Goal: Information Seeking & Learning: Learn about a topic

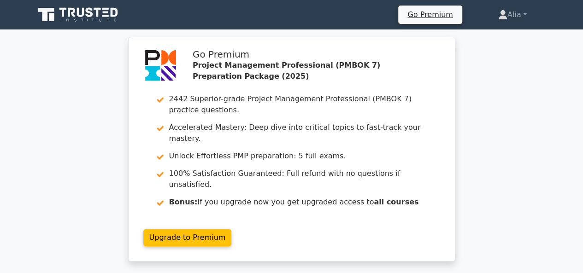
click at [98, 9] on icon at bounding box center [97, 12] width 7 height 9
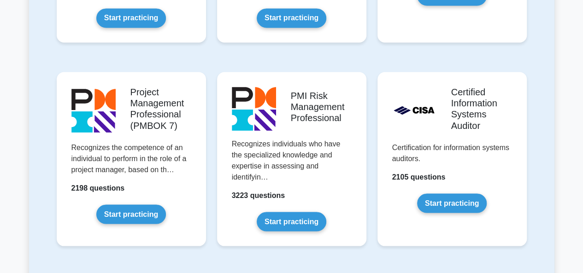
scroll to position [751, 0]
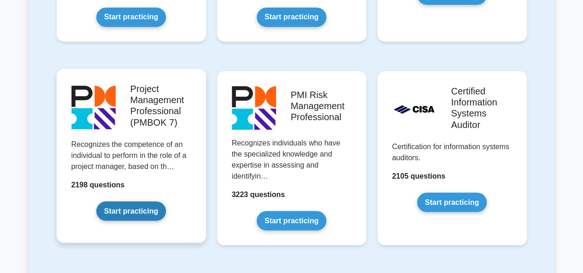
click at [131, 216] on link "Start practicing" at bounding box center [131, 210] width 70 height 19
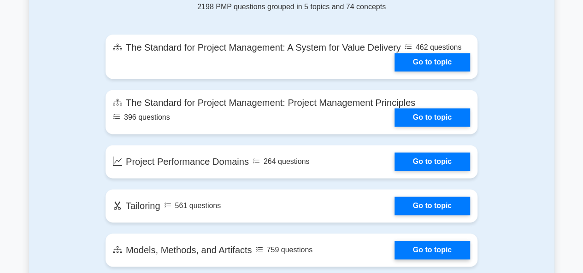
scroll to position [619, 0]
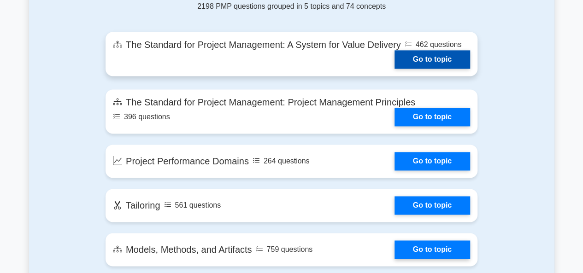
click at [394, 50] on link "Go to topic" at bounding box center [432, 59] width 76 height 18
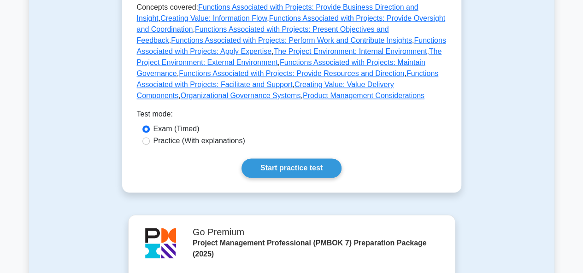
scroll to position [589, 0]
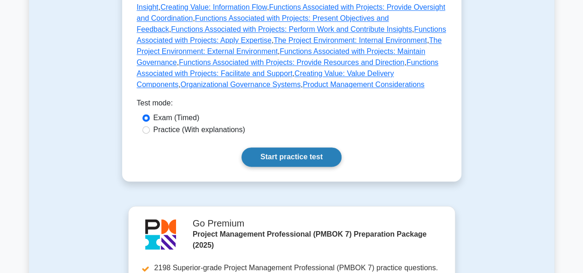
click at [319, 147] on link "Start practice test" at bounding box center [291, 156] width 100 height 19
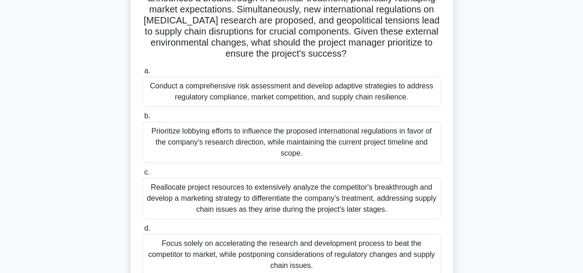
scroll to position [117, 0]
click at [308, 96] on div "Conduct a comprehensive risk assessment and develop adaptive strategies to addr…" at bounding box center [291, 92] width 298 height 30
click at [142, 75] on input "a. Conduct a comprehensive risk assessment and develop adaptive strategies to a…" at bounding box center [142, 72] width 0 height 6
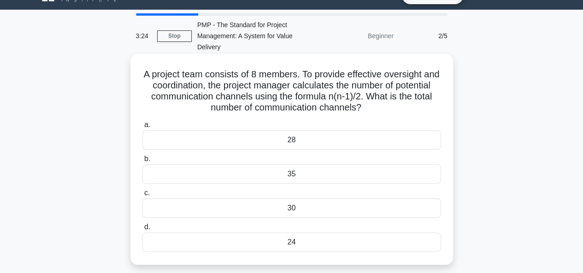
scroll to position [29, 0]
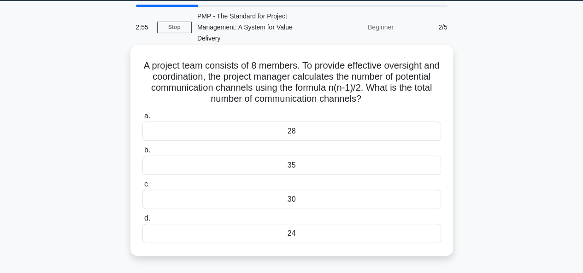
click at [307, 129] on div "28" at bounding box center [291, 131] width 298 height 19
click at [142, 119] on input "a. 28" at bounding box center [142, 116] width 0 height 6
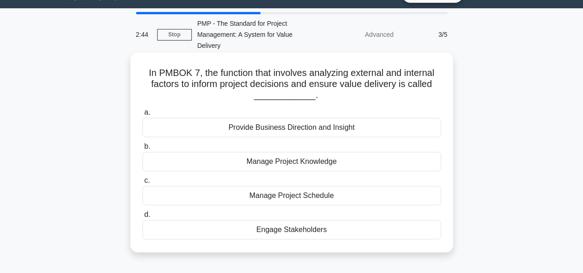
scroll to position [21, 0]
click at [302, 127] on div "Provide Business Direction and Insight" at bounding box center [291, 127] width 298 height 19
click at [142, 116] on input "a. Provide Business Direction and Insight" at bounding box center [142, 113] width 0 height 6
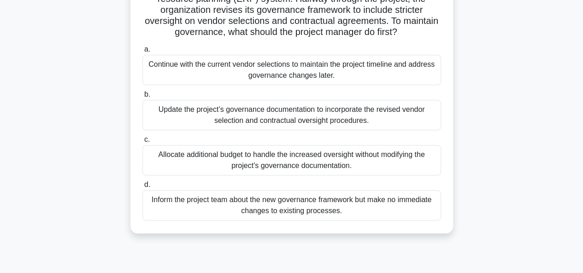
scroll to position [110, 0]
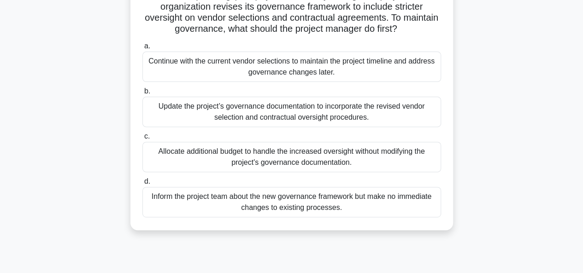
click at [275, 121] on div "Update the project’s governance documentation to incorporate the revised vendor…" at bounding box center [291, 112] width 298 height 30
click at [142, 94] on input "b. Update the project’s governance documentation to incorporate the revised ven…" at bounding box center [142, 91] width 0 height 6
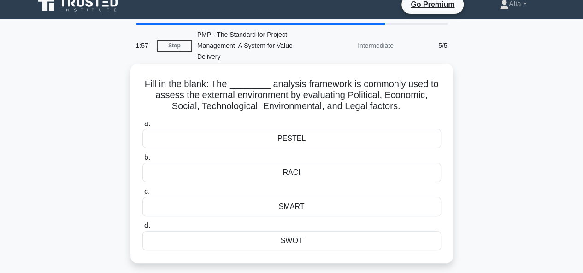
scroll to position [11, 0]
click at [301, 143] on div "PESTEL" at bounding box center [291, 137] width 298 height 19
click at [142, 126] on input "a. PESTEL" at bounding box center [142, 123] width 0 height 6
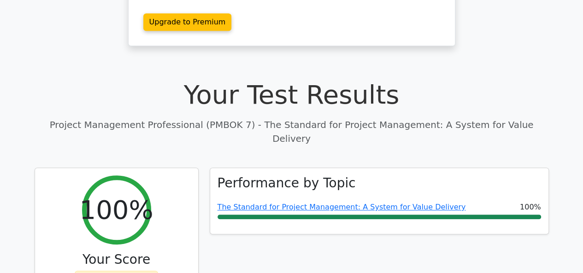
scroll to position [6, 0]
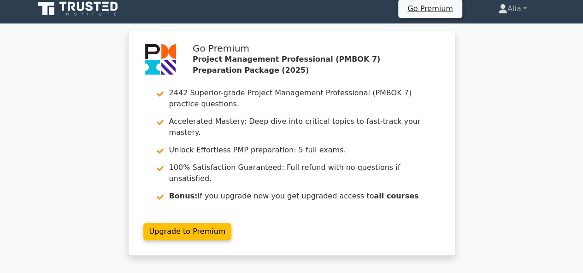
click at [93, 12] on icon at bounding box center [79, 9] width 88 height 18
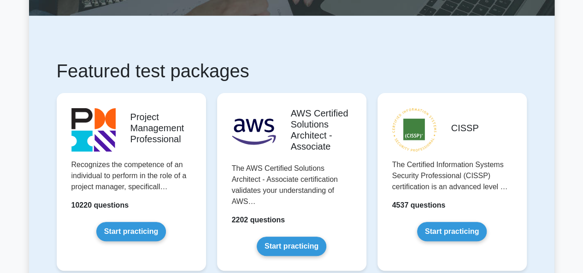
scroll to position [123, 0]
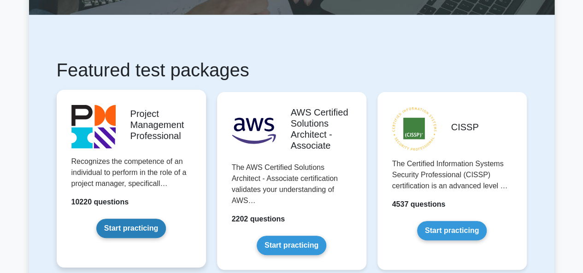
click at [134, 227] on link "Start practicing" at bounding box center [131, 228] width 70 height 19
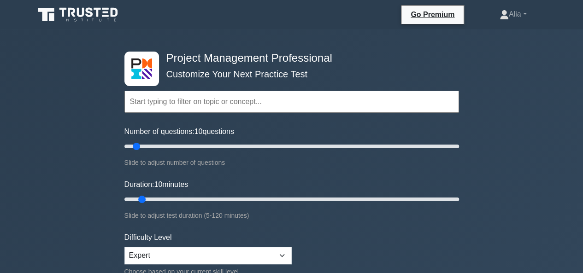
click at [231, 97] on input "text" at bounding box center [291, 102] width 334 height 22
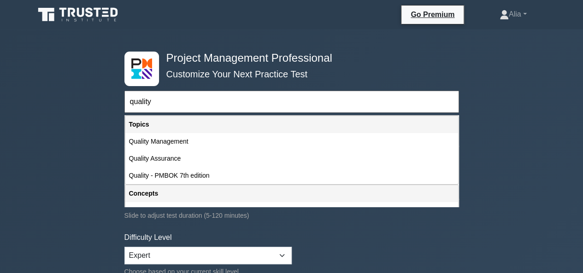
type input "quality"
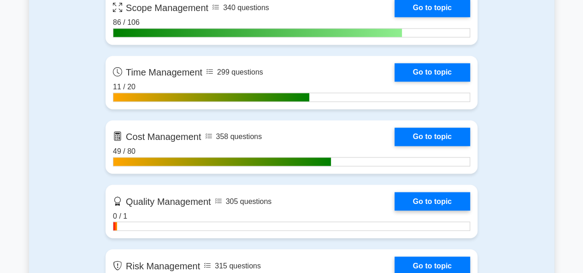
scroll to position [763, 0]
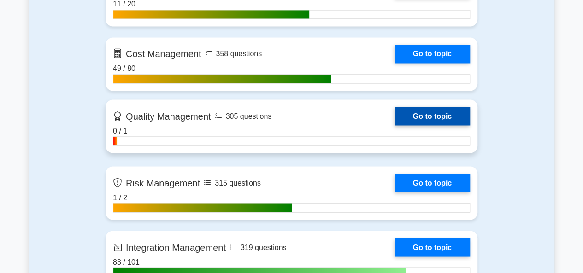
click at [394, 115] on link "Go to topic" at bounding box center [432, 116] width 76 height 18
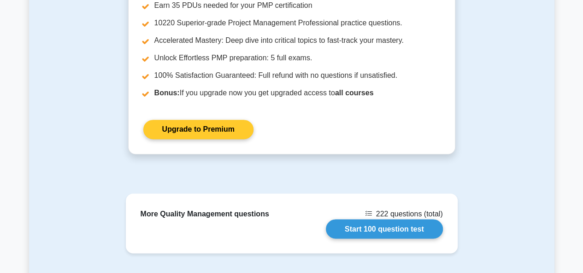
scroll to position [675, 0]
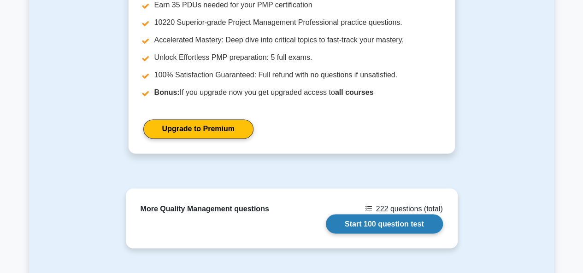
click at [401, 221] on link "Start 100 question test" at bounding box center [384, 223] width 117 height 19
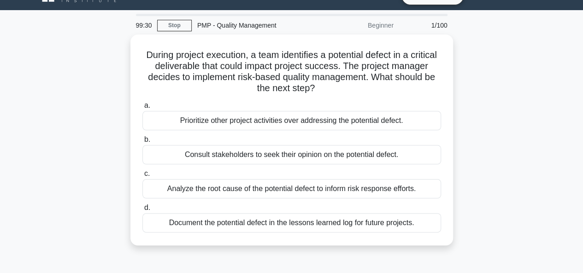
scroll to position [15, 0]
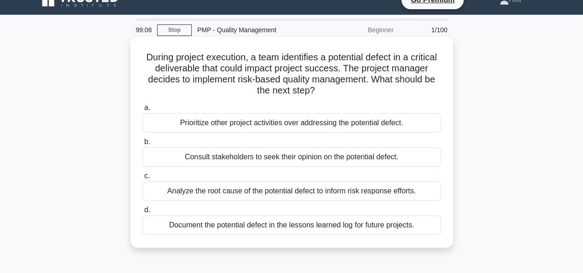
click at [286, 194] on div "Analyze the root cause of the potential defect to inform risk response efforts." at bounding box center [291, 190] width 298 height 19
click at [142, 179] on input "c. Analyze the root cause of the potential defect to inform risk response effor…" at bounding box center [142, 176] width 0 height 6
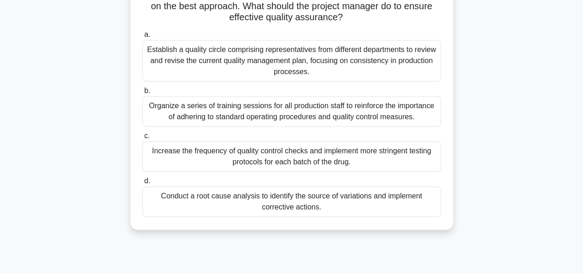
scroll to position [132, 0]
click at [320, 205] on div "Conduct a root cause analysis to identify the source of variations and implemen…" at bounding box center [291, 202] width 298 height 30
click at [142, 185] on input "d. Conduct a root cause analysis to identify the source of variations and imple…" at bounding box center [142, 182] width 0 height 6
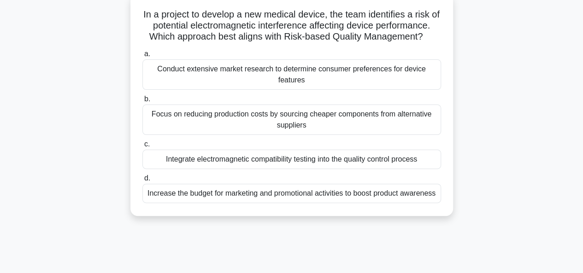
scroll to position [60, 0]
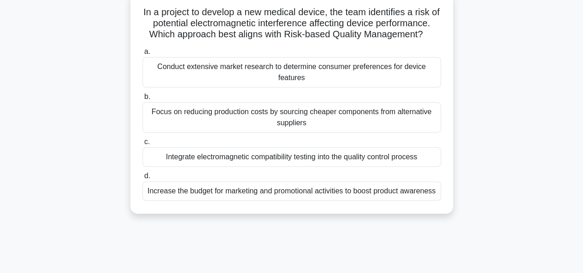
click at [290, 167] on div "Integrate electromagnetic compatibility testing into the quality control process" at bounding box center [291, 156] width 298 height 19
click at [142, 145] on input "c. Integrate electromagnetic compatibility testing into the quality control pro…" at bounding box center [142, 142] width 0 height 6
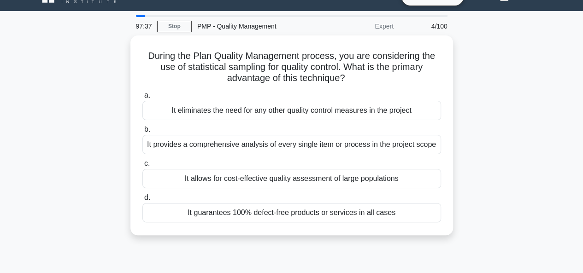
scroll to position [19, 0]
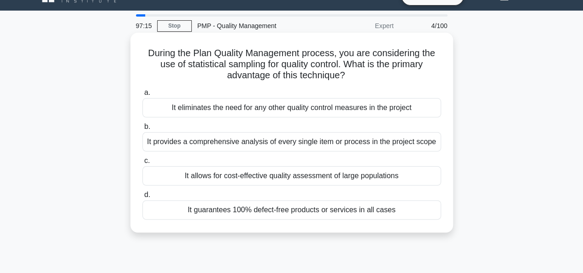
click at [257, 143] on div "It provides a comprehensive analysis of every single item or process in the pro…" at bounding box center [291, 141] width 298 height 19
click at [142, 130] on input "b. It provides a comprehensive analysis of every single item or process in the …" at bounding box center [142, 127] width 0 height 6
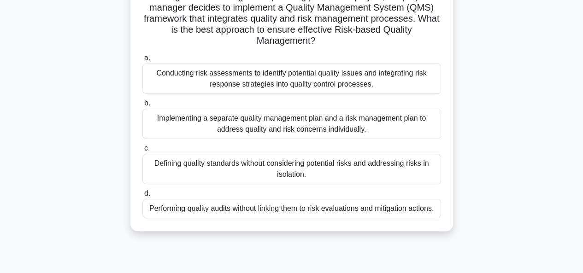
scroll to position [72, 0]
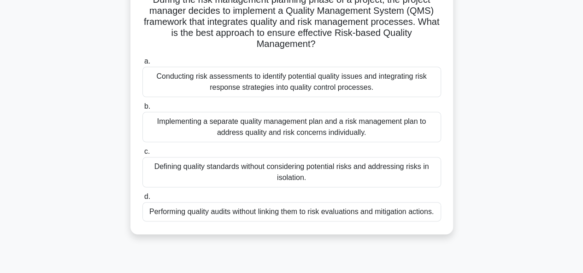
click at [238, 74] on div "Conducting risk assessments to identify potential quality issues and integratin…" at bounding box center [291, 82] width 298 height 30
click at [142, 64] on input "a. Conducting risk assessments to identify potential quality issues and integra…" at bounding box center [142, 61] width 0 height 6
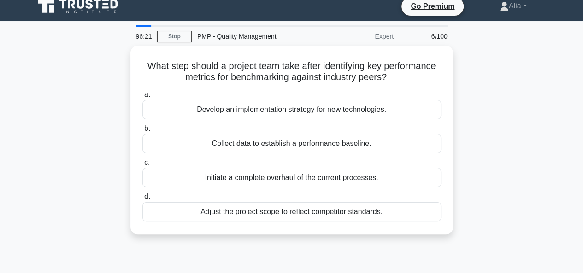
scroll to position [9, 0]
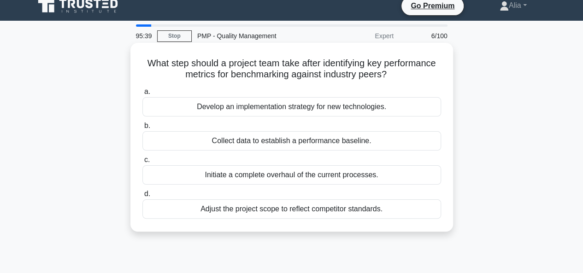
click at [276, 108] on div "Develop an implementation strategy for new technologies." at bounding box center [291, 106] width 298 height 19
click at [142, 95] on input "a. Develop an implementation strategy for new technologies." at bounding box center [142, 92] width 0 height 6
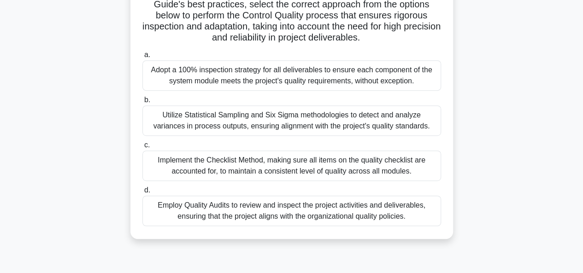
scroll to position [181, 0]
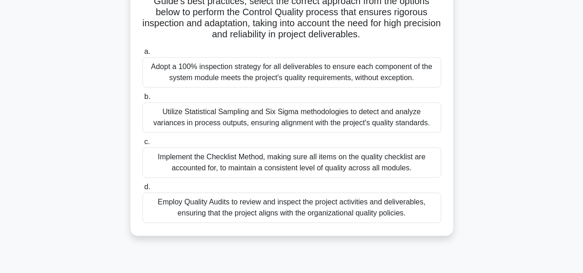
click at [250, 220] on div "Employ Quality Audits to review and inspect the project activities and delivera…" at bounding box center [291, 208] width 298 height 30
click at [142, 190] on input "d. Employ Quality Audits to review and inspect the project activities and deliv…" at bounding box center [142, 187] width 0 height 6
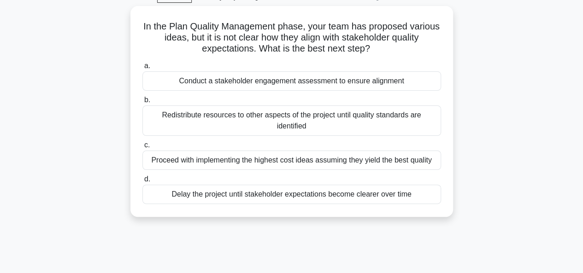
scroll to position [49, 0]
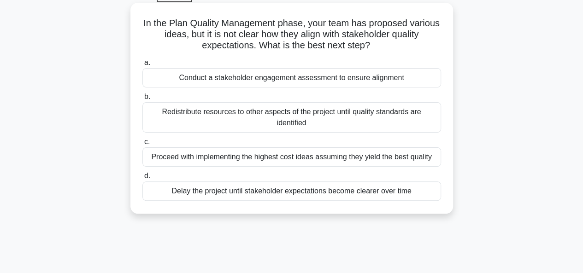
click at [240, 81] on div "Conduct a stakeholder engagement assessment to ensure alignment" at bounding box center [291, 77] width 298 height 19
click at [142, 66] on input "a. Conduct a stakeholder engagement assessment to ensure alignment" at bounding box center [142, 63] width 0 height 6
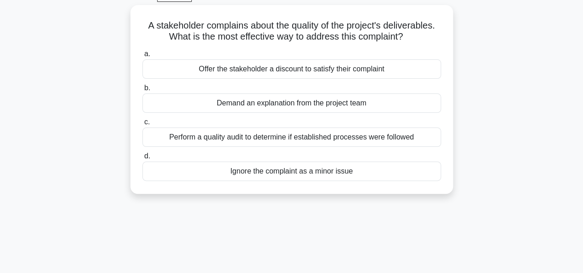
scroll to position [0, 0]
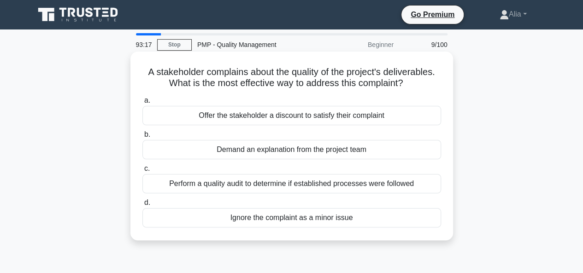
click at [253, 182] on div "Perform a quality audit to determine if established processes were followed" at bounding box center [291, 183] width 298 height 19
click at [142, 172] on input "c. Perform a quality audit to determine if established processes were followed" at bounding box center [142, 169] width 0 height 6
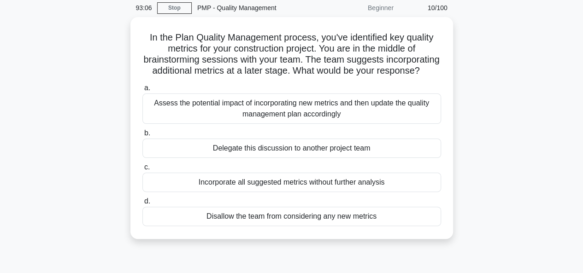
scroll to position [37, 0]
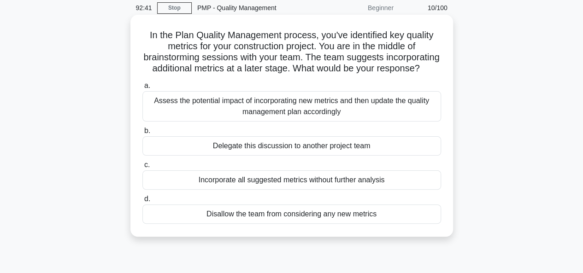
click at [377, 119] on div "Assess the potential impact of incorporating new metrics and then update the qu…" at bounding box center [291, 106] width 298 height 30
click at [142, 89] on input "a. Assess the potential impact of incorporating new metrics and then update the…" at bounding box center [142, 86] width 0 height 6
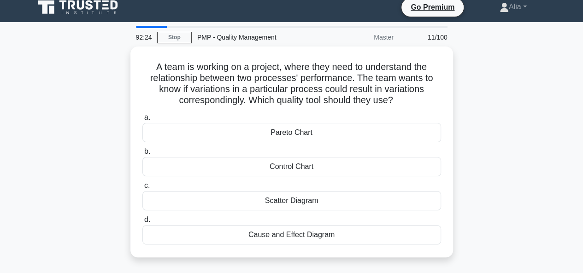
scroll to position [10, 0]
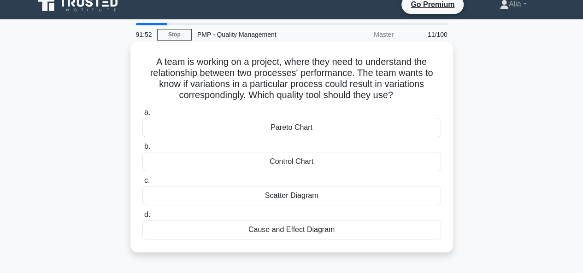
click at [298, 128] on div "Pareto Chart" at bounding box center [291, 127] width 298 height 19
click at [142, 116] on input "a. Pareto Chart" at bounding box center [142, 113] width 0 height 6
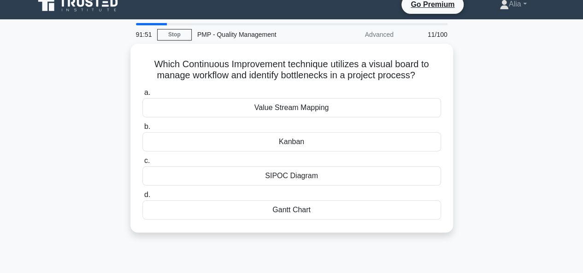
scroll to position [0, 0]
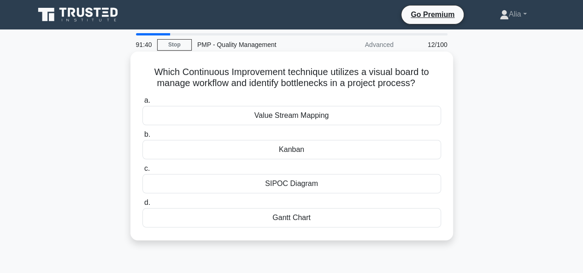
click at [292, 152] on div "Kanban" at bounding box center [291, 149] width 298 height 19
click at [142, 138] on input "b. Kanban" at bounding box center [142, 135] width 0 height 6
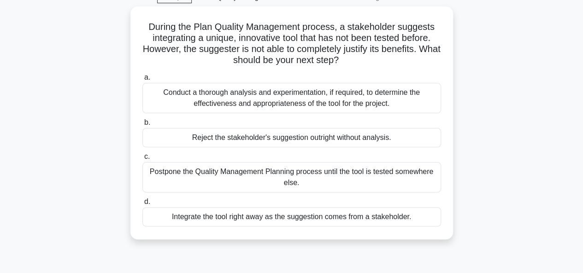
scroll to position [48, 0]
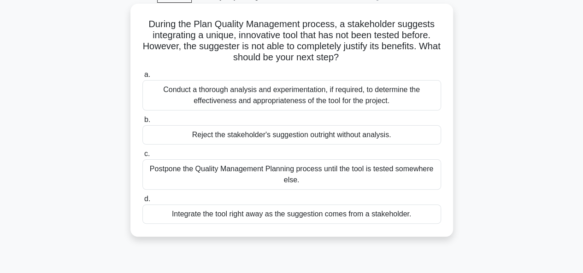
click at [229, 106] on div "Conduct a thorough analysis and experimentation, if required, to determine the …" at bounding box center [291, 95] width 298 height 30
click at [142, 78] on input "a. Conduct a thorough analysis and experimentation, if required, to determine t…" at bounding box center [142, 75] width 0 height 6
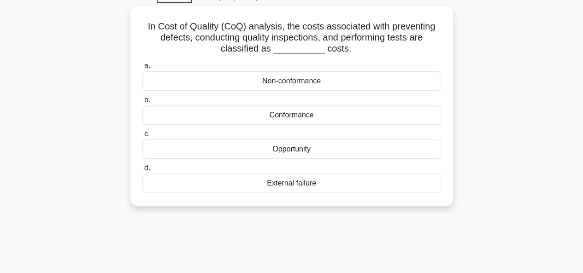
scroll to position [0, 0]
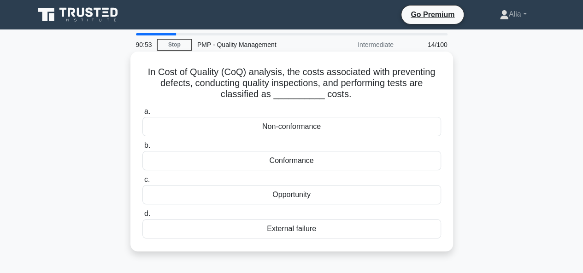
drag, startPoint x: 145, startPoint y: 72, endPoint x: 325, endPoint y: 232, distance: 240.8
click at [325, 232] on div "In Cost of Quality (CoQ) analysis, the costs associated with preventing defects…" at bounding box center [291, 151] width 315 height 193
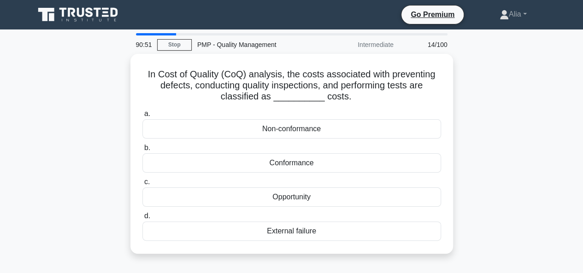
copy div "In Cost of Quality (CoQ) analysis, the costs associated with preventing defects…"
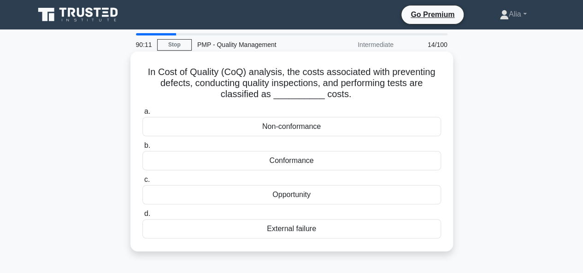
click at [298, 158] on div "Conformance" at bounding box center [291, 160] width 298 height 19
click at [142, 149] on input "b. Conformance" at bounding box center [142, 146] width 0 height 6
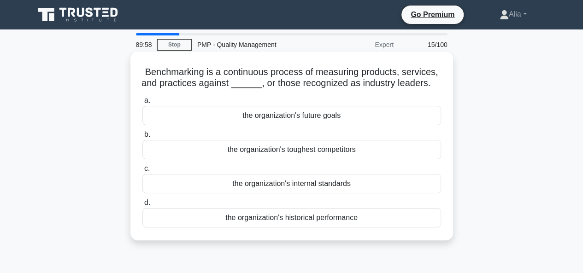
click at [306, 149] on div "the organization's toughest competitors" at bounding box center [291, 149] width 298 height 19
click at [142, 138] on input "b. the organization's toughest competitors" at bounding box center [142, 135] width 0 height 6
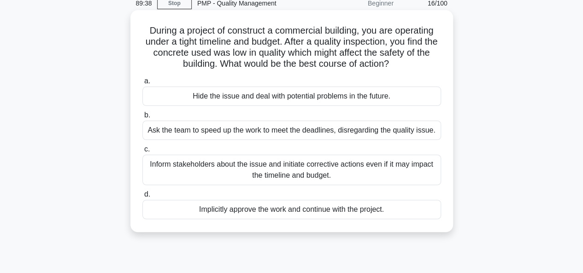
scroll to position [44, 0]
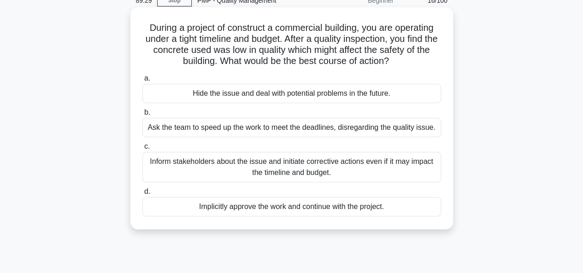
click at [239, 177] on div "Inform stakeholders about the issue and initiate corrective actions even if it …" at bounding box center [291, 167] width 298 height 30
click at [142, 150] on input "c. Inform stakeholders about the issue and initiate corrective actions even if …" at bounding box center [142, 147] width 0 height 6
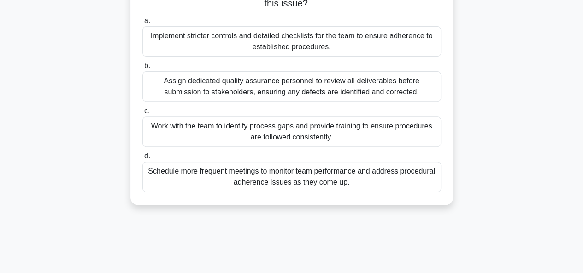
scroll to position [138, 0]
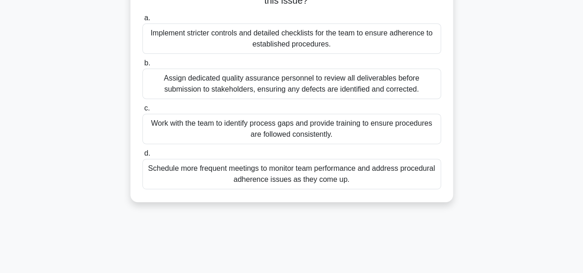
click at [234, 128] on div "Work with the team to identify process gaps and provide training to ensure proc…" at bounding box center [291, 129] width 298 height 30
click at [142, 111] on input "c. Work with the team to identify process gaps and provide training to ensure p…" at bounding box center [142, 108] width 0 height 6
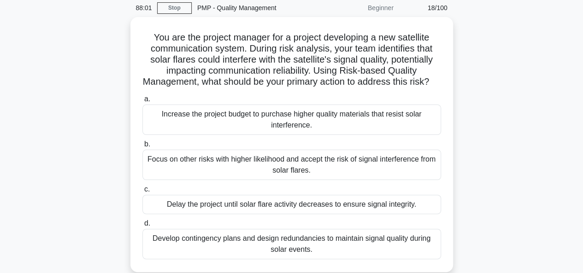
scroll to position [37, 0]
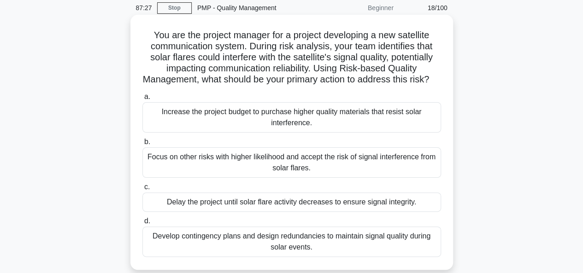
click at [229, 248] on div "Develop contingency plans and design redundancies to maintain signal quality du…" at bounding box center [291, 242] width 298 height 30
click at [142, 224] on input "d. Develop contingency plans and design redundancies to maintain signal quality…" at bounding box center [142, 221] width 0 height 6
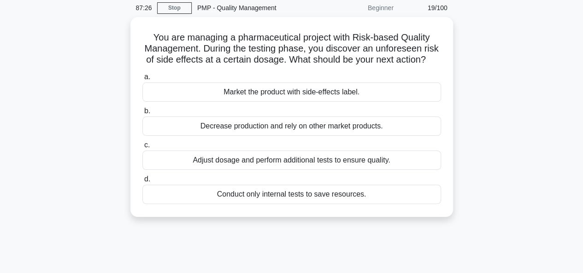
scroll to position [0, 0]
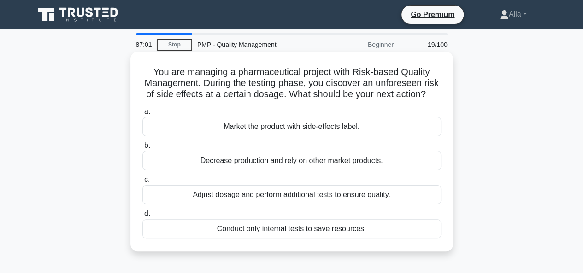
click at [292, 204] on div "Adjust dosage and perform additional tests to ensure quality." at bounding box center [291, 194] width 298 height 19
click at [142, 183] on input "c. Adjust dosage and perform additional tests to ensure quality." at bounding box center [142, 180] width 0 height 6
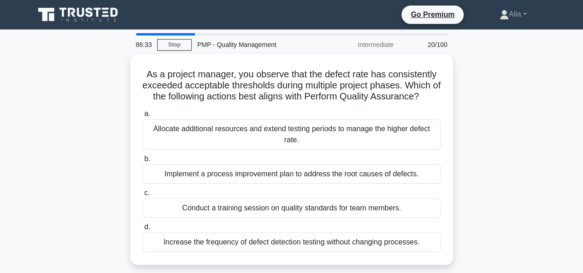
click at [292, 206] on div "Conduct a training session on quality standards for team members." at bounding box center [291, 207] width 298 height 19
click at [142, 196] on input "c. Conduct a training session on quality standards for team members." at bounding box center [142, 193] width 0 height 6
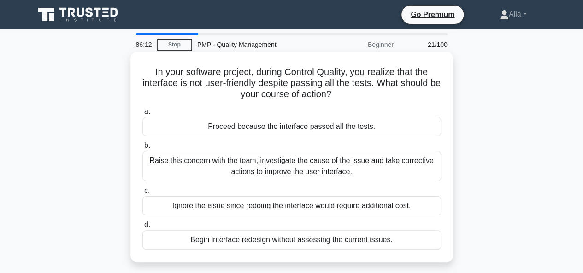
click at [304, 163] on div "Raise this concern with the team, investigate the cause of the issue and take c…" at bounding box center [291, 166] width 298 height 30
click at [142, 149] on input "b. Raise this concern with the team, investigate the cause of the issue and tak…" at bounding box center [142, 146] width 0 height 6
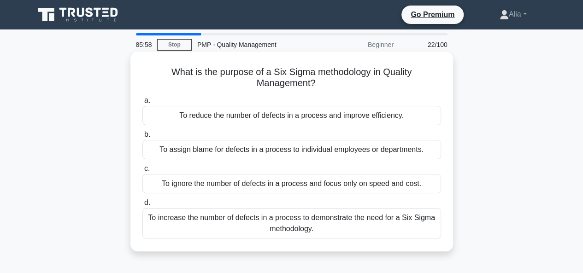
click at [287, 118] on div "To reduce the number of defects in a process and improve efficiency." at bounding box center [291, 115] width 298 height 19
click at [142, 104] on input "a. To reduce the number of defects in a process and improve efficiency." at bounding box center [142, 101] width 0 height 6
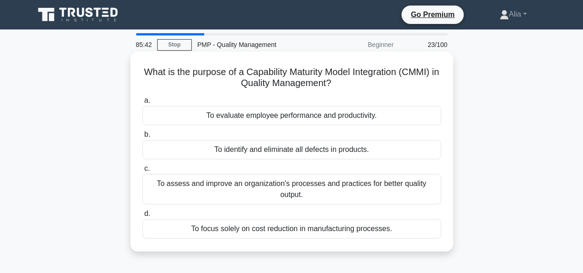
click at [291, 196] on div "To assess and improve an organization's processes and practices for better qual…" at bounding box center [291, 189] width 298 height 30
click at [142, 172] on input "c. To assess and improve an organization's processes and practices for better q…" at bounding box center [142, 169] width 0 height 6
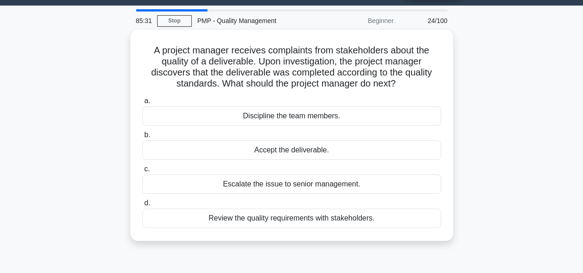
scroll to position [26, 0]
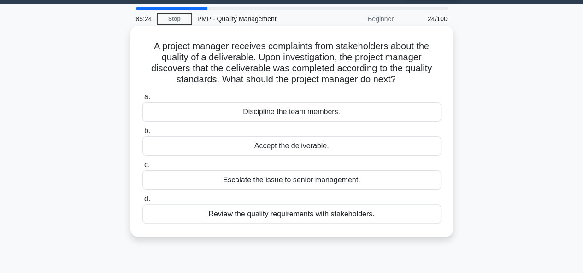
click at [292, 214] on div "Review the quality requirements with stakeholders." at bounding box center [291, 213] width 298 height 19
click at [142, 202] on input "d. Review the quality requirements with stakeholders." at bounding box center [142, 199] width 0 height 6
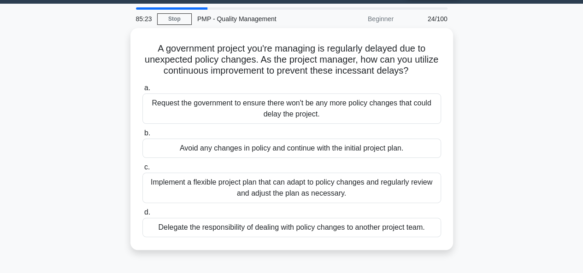
scroll to position [0, 0]
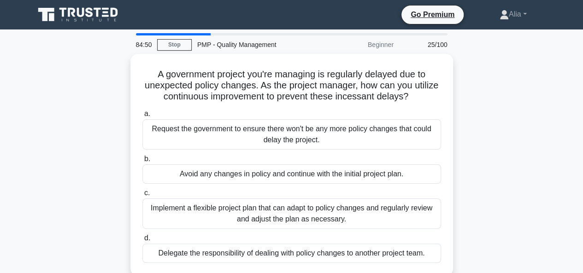
click at [292, 214] on div "Implement a flexible project plan that can adapt to policy changes and regularl…" at bounding box center [291, 213] width 298 height 30
click at [142, 196] on input "c. Implement a flexible project plan that can adapt to policy changes and regul…" at bounding box center [142, 193] width 0 height 6
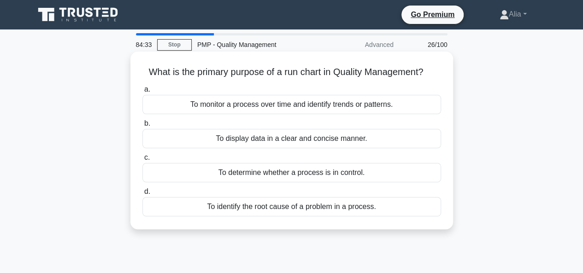
click at [307, 100] on div "To monitor a process over time and identify trends or patterns." at bounding box center [291, 104] width 298 height 19
click at [142, 93] on input "a. To monitor a process over time and identify trends or patterns." at bounding box center [142, 90] width 0 height 6
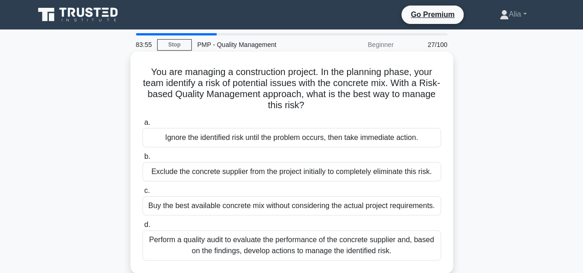
click at [286, 246] on div "Perform a quality audit to evaluate the performance of the concrete supplier an…" at bounding box center [291, 245] width 298 height 30
click at [142, 228] on input "d. Perform a quality audit to evaluate the performance of the concrete supplier…" at bounding box center [142, 225] width 0 height 6
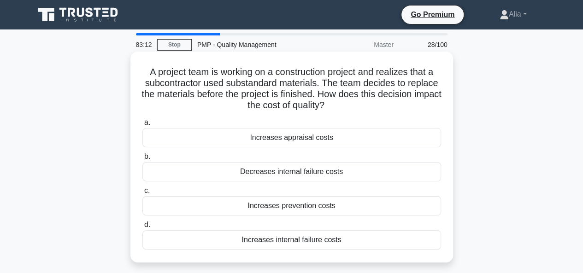
click at [292, 205] on div "Increases prevention costs" at bounding box center [291, 205] width 298 height 19
click at [142, 194] on input "c. Increases prevention costs" at bounding box center [142, 191] width 0 height 6
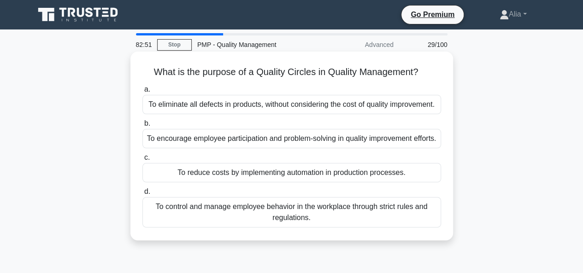
click at [255, 228] on div "To control and manage employee behavior in the workplace through strict rules a…" at bounding box center [291, 212] width 298 height 30
click at [142, 195] on input "d. To control and manage employee behavior in the workplace through strict rule…" at bounding box center [142, 192] width 0 height 6
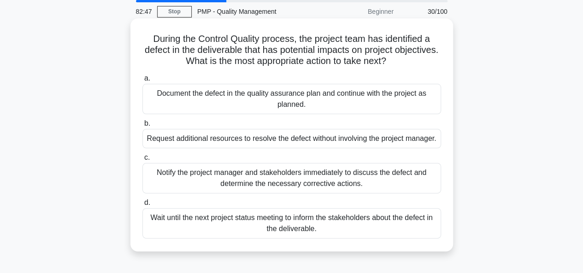
scroll to position [33, 0]
click at [251, 190] on div "Notify the project manager and stakeholders immediately to discuss the defect a…" at bounding box center [291, 178] width 298 height 30
click at [142, 161] on input "c. Notify the project manager and stakeholders immediately to discuss the defec…" at bounding box center [142, 158] width 0 height 6
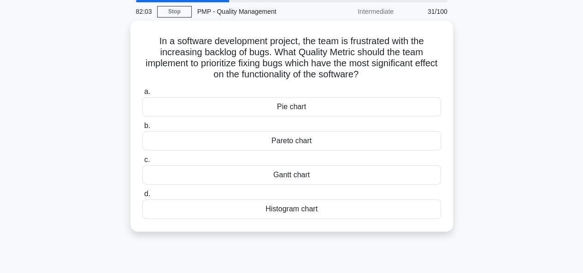
scroll to position [0, 0]
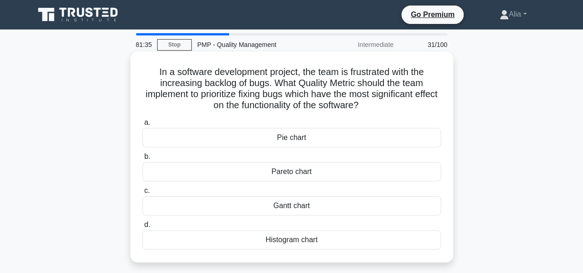
click at [295, 239] on div "Histogram chart" at bounding box center [291, 239] width 298 height 19
click at [142, 228] on input "d. Histogram chart" at bounding box center [142, 225] width 0 height 6
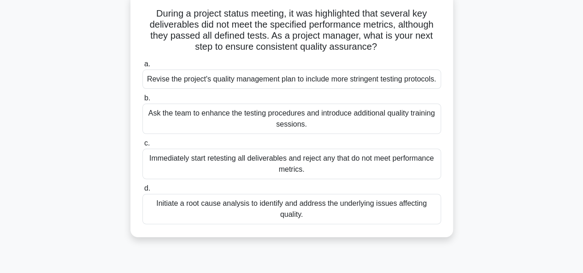
scroll to position [69, 0]
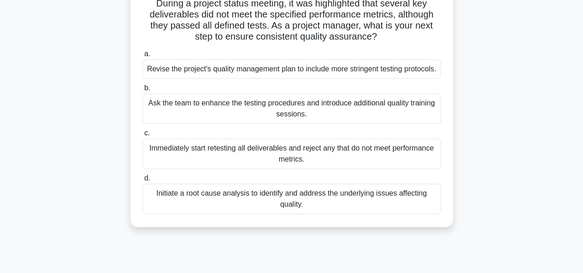
click at [263, 209] on div "Initiate a root cause analysis to identify and address the underlying issues af…" at bounding box center [291, 199] width 298 height 30
click at [142, 181] on input "d. Initiate a root cause analysis to identify and address the underlying issues…" at bounding box center [142, 178] width 0 height 6
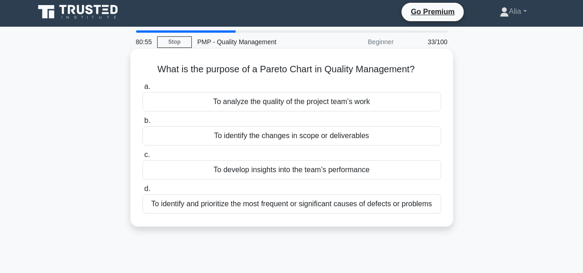
scroll to position [7, 0]
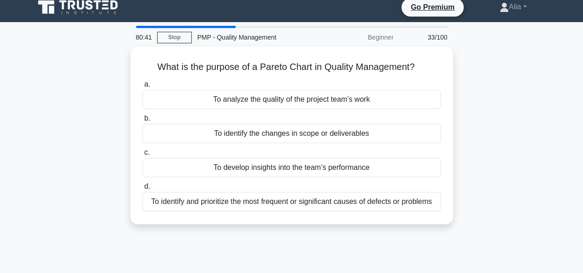
drag, startPoint x: 156, startPoint y: 64, endPoint x: 508, endPoint y: 204, distance: 379.7
click at [508, 204] on div "What is the purpose of a Pareto Chart in Quality Management? .spinner_0XTQ{tran…" at bounding box center [291, 141] width 525 height 189
copy div "What is the purpose of a Pareto Chart in Quality Management? .spinner_0XTQ{tran…"
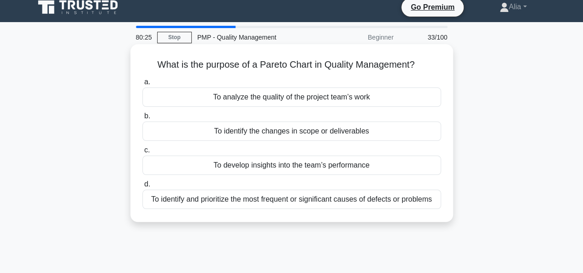
click at [330, 212] on div "What is the purpose of a Pareto Chart in Quality Management? .spinner_0XTQ{tran…" at bounding box center [291, 133] width 315 height 170
click at [329, 200] on div "To identify and prioritize the most frequent or significant causes of defects o…" at bounding box center [291, 199] width 298 height 19
click at [142, 187] on input "d. To identify and prioritize the most frequent or significant causes of defect…" at bounding box center [142, 184] width 0 height 6
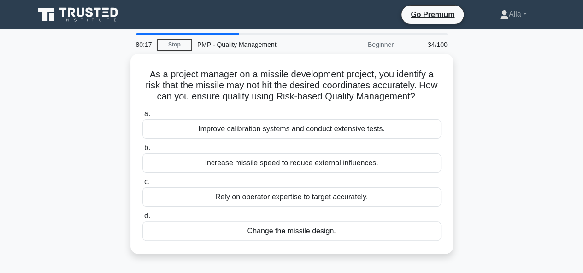
scroll to position [14, 0]
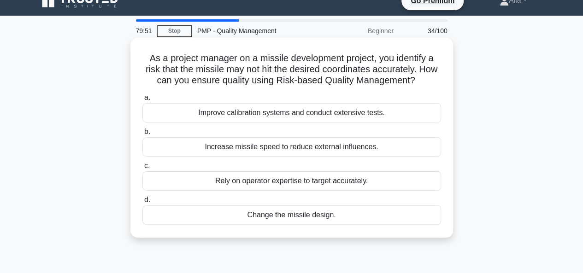
click at [280, 114] on div "Improve calibration systems and conduct extensive tests." at bounding box center [291, 112] width 298 height 19
click at [142, 101] on input "a. Improve calibration systems and conduct extensive tests." at bounding box center [142, 98] width 0 height 6
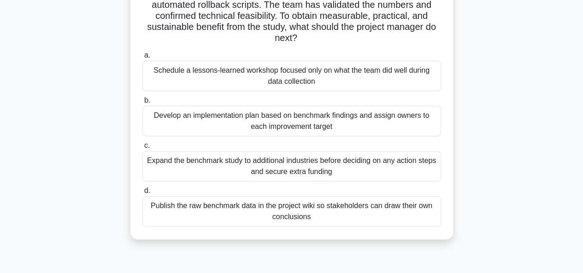
scroll to position [99, 0]
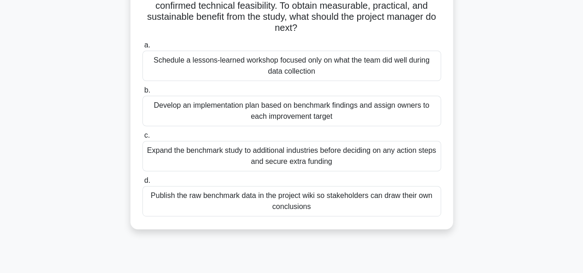
click at [239, 105] on div "Develop an implementation plan based on benchmark findings and assign owners to…" at bounding box center [291, 111] width 298 height 30
click at [142, 93] on input "b. Develop an implementation plan based on benchmark findings and assign owners…" at bounding box center [142, 91] width 0 height 6
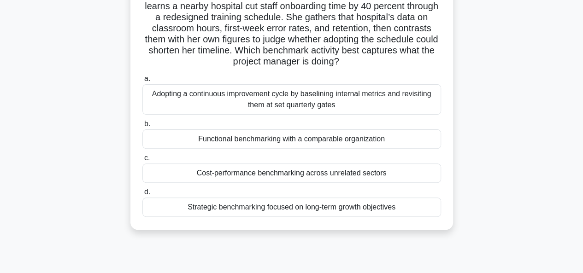
scroll to position [79, 0]
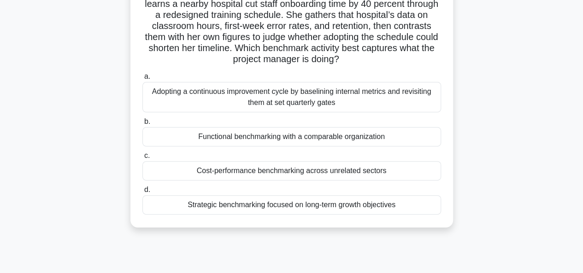
click at [267, 199] on div "Strategic benchmarking focused on long-term growth objectives" at bounding box center [291, 204] width 298 height 19
click at [142, 193] on input "d. Strategic benchmarking focused on long-term growth objectives" at bounding box center [142, 190] width 0 height 6
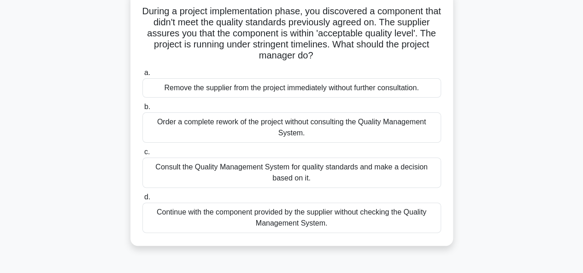
scroll to position [64, 0]
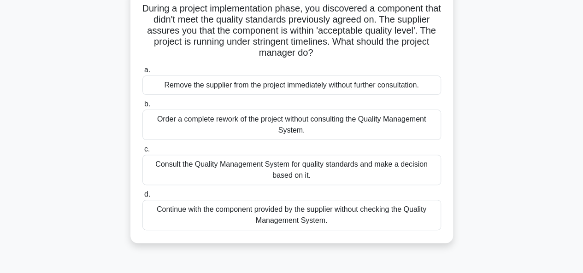
click at [202, 167] on div "Consult the Quality Management System for quality standards and make a decision…" at bounding box center [291, 170] width 298 height 30
click at [142, 152] on input "c. Consult the Quality Management System for quality standards and make a decis…" at bounding box center [142, 149] width 0 height 6
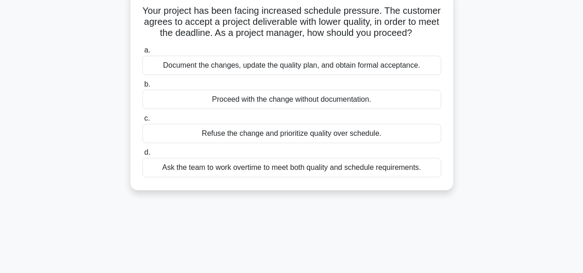
scroll to position [0, 0]
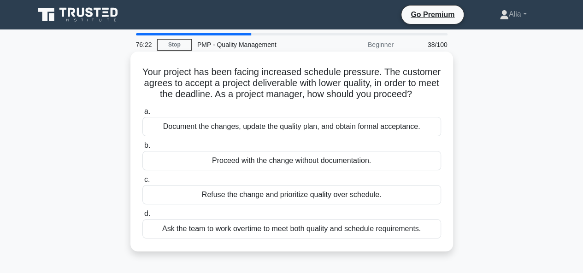
click at [290, 128] on div "Document the changes, update the quality plan, and obtain formal acceptance." at bounding box center [291, 126] width 298 height 19
click at [142, 115] on input "a. Document the changes, update the quality plan, and obtain formal acceptance." at bounding box center [142, 112] width 0 height 6
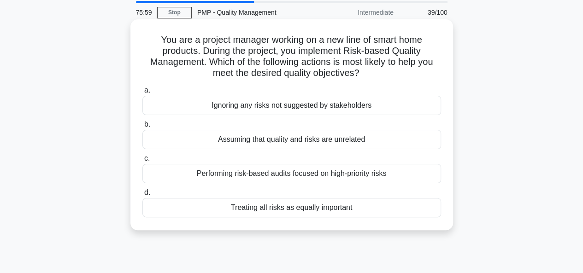
scroll to position [32, 0]
click at [277, 208] on div "Treating all risks as equally important" at bounding box center [291, 207] width 298 height 19
click at [142, 196] on input "d. Treating all risks as equally important" at bounding box center [142, 193] width 0 height 6
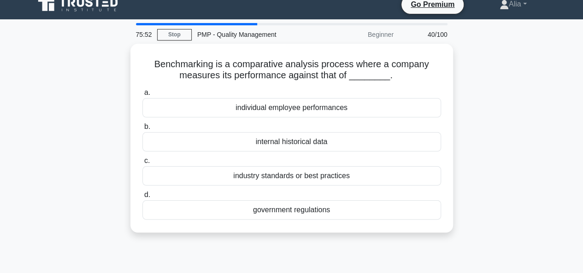
scroll to position [0, 0]
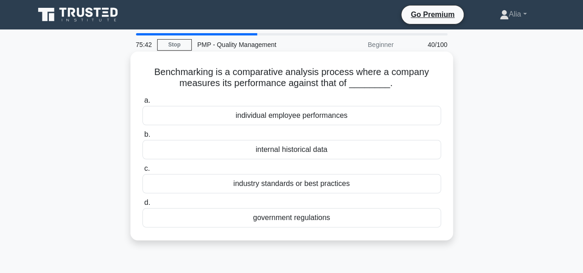
click at [294, 187] on div "industry standards or best practices" at bounding box center [291, 183] width 298 height 19
click at [142, 172] on input "c. industry standards or best practices" at bounding box center [142, 169] width 0 height 6
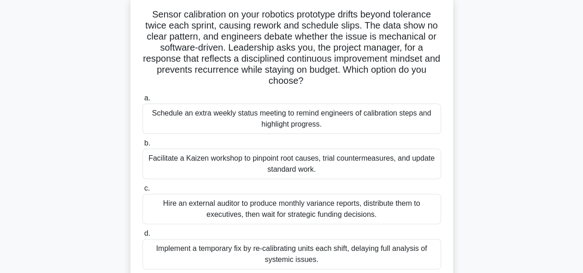
scroll to position [57, 0]
click at [251, 159] on div "Facilitate a Kaizen workshop to pinpoint root causes, trial countermeasures, an…" at bounding box center [291, 164] width 298 height 30
click at [142, 147] on input "b. Facilitate a Kaizen workshop to pinpoint root causes, trial countermeasures,…" at bounding box center [142, 144] width 0 height 6
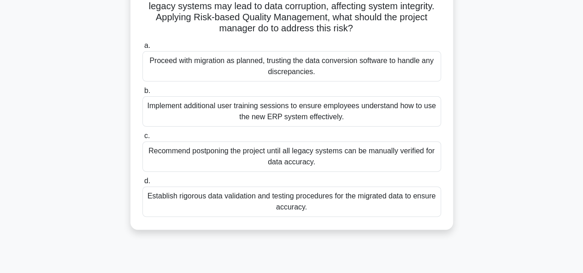
scroll to position [91, 0]
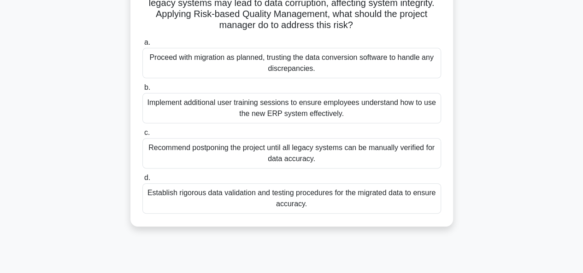
click at [288, 209] on div "Establish rigorous data validation and testing procedures for the migrated data…" at bounding box center [291, 198] width 298 height 30
click at [142, 181] on input "d. Establish rigorous data validation and testing procedures for the migrated d…" at bounding box center [142, 178] width 0 height 6
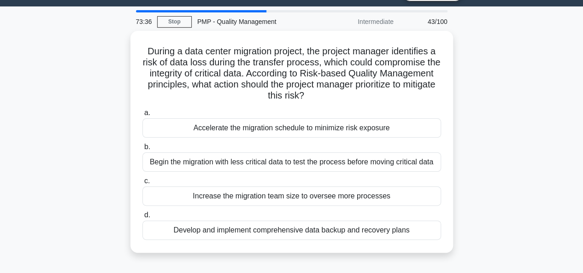
scroll to position [24, 0]
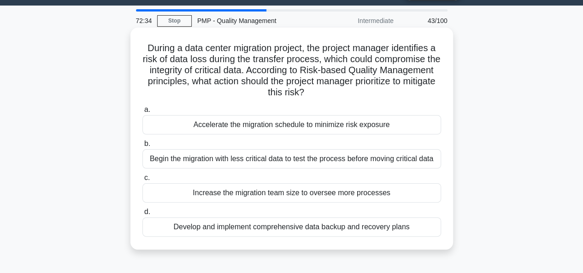
click at [234, 159] on div "Begin the migration with less critical data to test the process before moving c…" at bounding box center [291, 158] width 298 height 19
click at [142, 147] on input "b. Begin the migration with less critical data to test the process before movin…" at bounding box center [142, 144] width 0 height 6
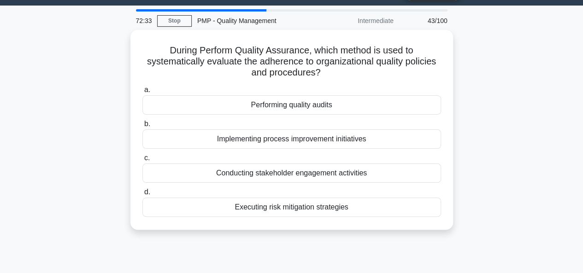
scroll to position [0, 0]
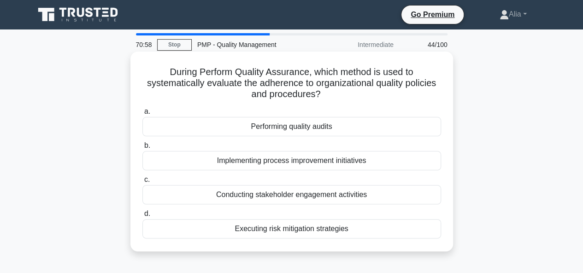
click at [278, 130] on div "Performing quality audits" at bounding box center [291, 126] width 298 height 19
click at [142, 115] on input "a. Performing quality audits" at bounding box center [142, 112] width 0 height 6
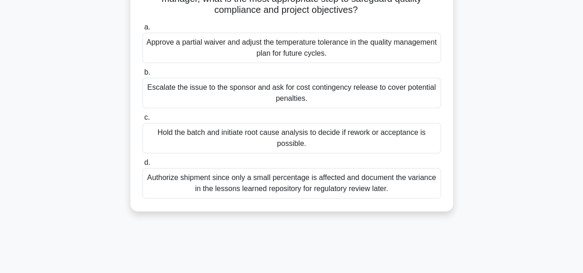
scroll to position [131, 0]
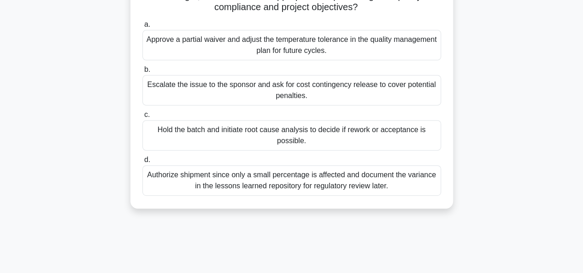
click at [247, 132] on div "Hold the batch and initiate root cause analysis to decide if rework or acceptan…" at bounding box center [291, 135] width 298 height 30
click at [142, 118] on input "c. Hold the batch and initiate root cause analysis to decide if rework or accep…" at bounding box center [142, 115] width 0 height 6
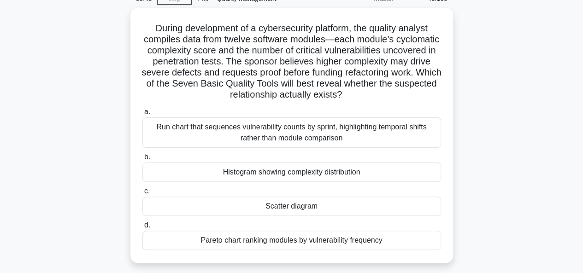
scroll to position [51, 0]
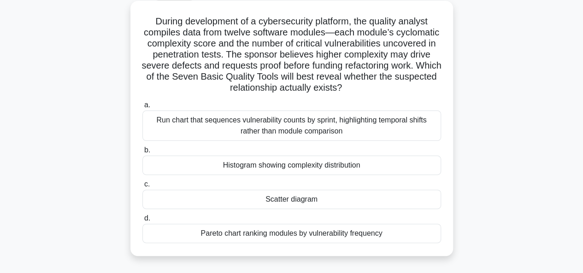
click at [352, 168] on div "Histogram showing complexity distribution" at bounding box center [291, 165] width 298 height 19
click at [142, 153] on input "b. Histogram showing complexity distribution" at bounding box center [142, 150] width 0 height 6
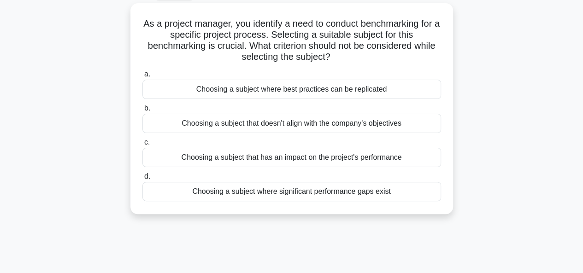
scroll to position [0, 0]
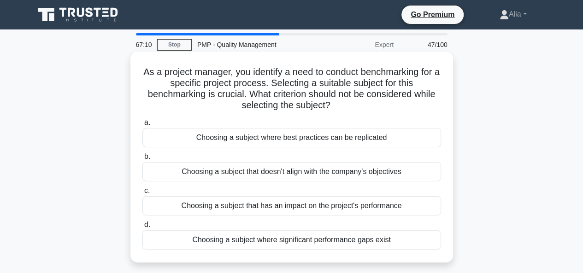
click at [317, 140] on div "Choosing a subject where best practices can be replicated" at bounding box center [291, 137] width 298 height 19
click at [142, 126] on input "a. Choosing a subject where best practices can be replicated" at bounding box center [142, 123] width 0 height 6
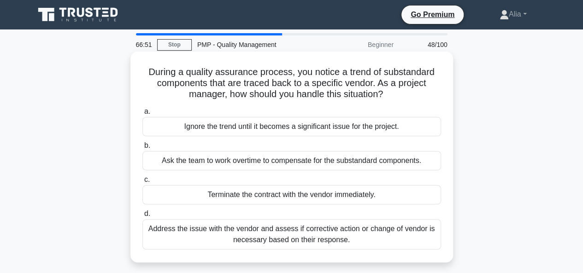
click at [272, 236] on div "Address the issue with the vendor and assess if corrective action or change of …" at bounding box center [291, 234] width 298 height 30
click at [142, 217] on input "d. Address the issue with the vendor and assess if corrective action or change …" at bounding box center [142, 214] width 0 height 6
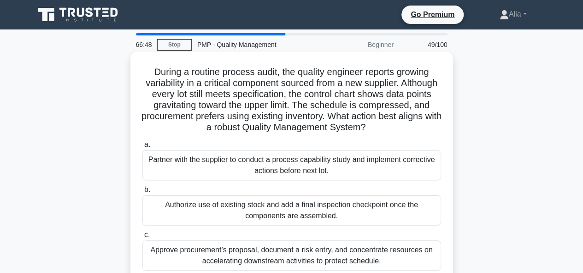
drag, startPoint x: 274, startPoint y: 236, endPoint x: 278, endPoint y: 239, distance: 4.9
click at [278, 239] on label "c. Approve procurement’s proposal, document a risk entry, and concentrate resou…" at bounding box center [291, 249] width 298 height 41
click at [142, 238] on input "c. Approve procurement’s proposal, document a risk entry, and concentrate resou…" at bounding box center [142, 235] width 0 height 6
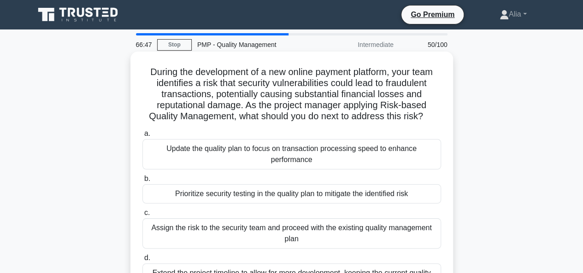
click at [278, 239] on div "Assign the risk to the security team and proceed with the existing quality mana…" at bounding box center [291, 233] width 298 height 30
click at [142, 216] on input "c. Assign the risk to the security team and proceed with the existing quality m…" at bounding box center [142, 213] width 0 height 6
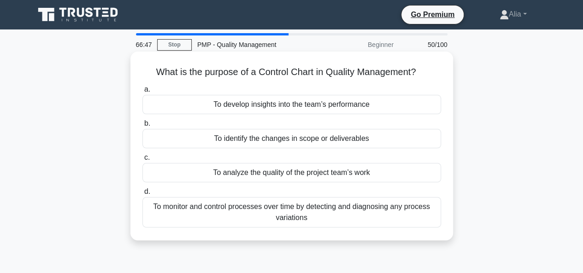
click at [279, 239] on div "What is the purpose of a Control Chart in Quality Management? .spinner_0XTQ{tra…" at bounding box center [291, 146] width 322 height 189
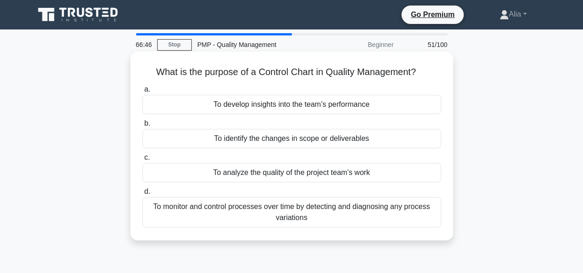
click at [279, 239] on div "What is the purpose of a Control Chart in Quality Management? .spinner_0XTQ{tra…" at bounding box center [291, 146] width 322 height 189
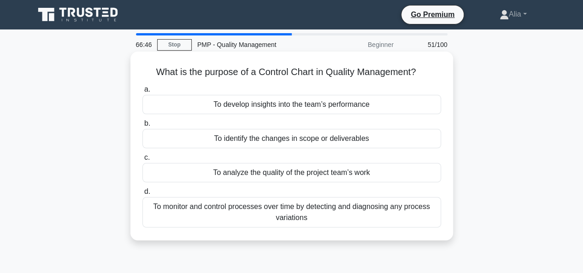
click at [279, 239] on div "What is the purpose of a Control Chart in Quality Management? .spinner_0XTQ{tra…" at bounding box center [291, 146] width 322 height 189
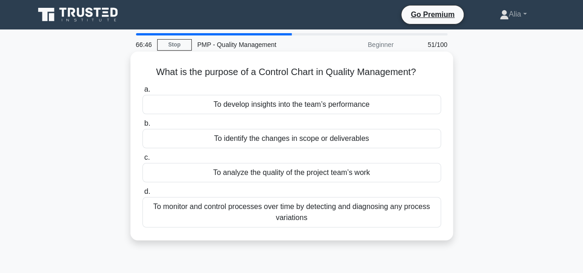
click at [279, 239] on div "What is the purpose of a Control Chart in Quality Management? .spinner_0XTQ{tra…" at bounding box center [291, 146] width 322 height 189
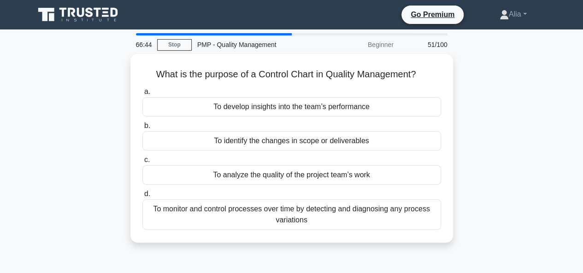
click at [483, 179] on div "What is the purpose of a Control Chart in Quality Management? .spinner_0XTQ{tra…" at bounding box center [291, 154] width 525 height 200
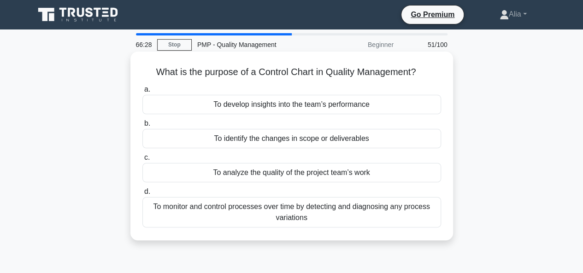
click at [244, 214] on div "To monitor and control processes over time by detecting and diagnosing any proc…" at bounding box center [291, 212] width 298 height 30
click at [142, 195] on input "d. To monitor and control processes over time by detecting and diagnosing any p…" at bounding box center [142, 192] width 0 height 6
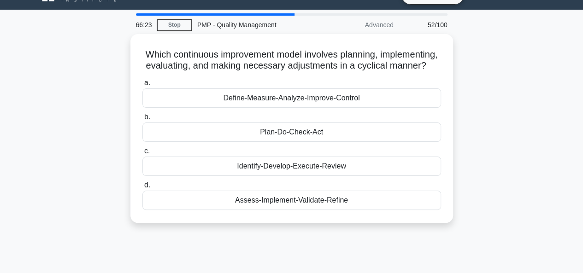
scroll to position [21, 0]
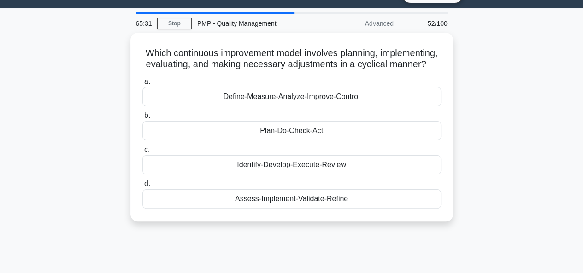
drag, startPoint x: 171, startPoint y: 51, endPoint x: 415, endPoint y: 239, distance: 308.1
click at [415, 233] on div "Which continuous improvement model involves planning, implementing, evaluating,…" at bounding box center [291, 133] width 525 height 200
copy div "Which continuous improvement model involves planning, implementing, evaluating,…"
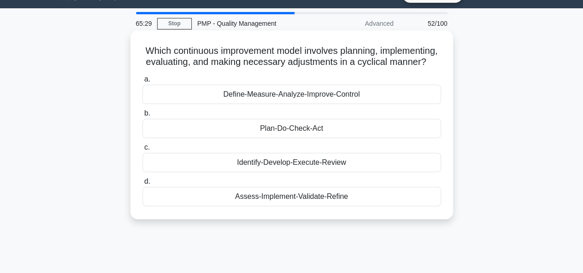
click at [273, 104] on div "Define-Measure-Analyze-Improve-Control" at bounding box center [291, 94] width 298 height 19
click at [142, 82] on input "a. Define-Measure-Analyze-Improve-Control" at bounding box center [142, 79] width 0 height 6
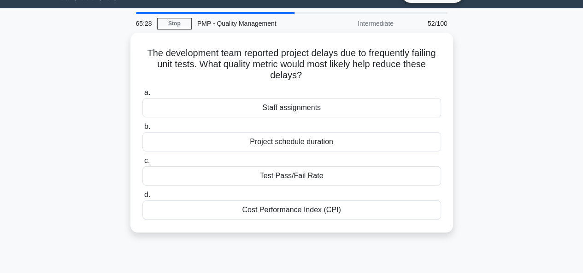
scroll to position [0, 0]
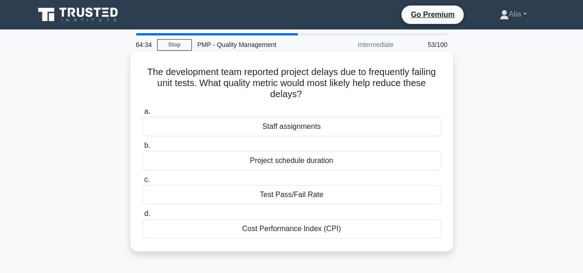
click at [285, 198] on div "Test Pass/Fail Rate" at bounding box center [291, 194] width 298 height 19
click at [142, 183] on input "c. Test Pass/Fail Rate" at bounding box center [142, 180] width 0 height 6
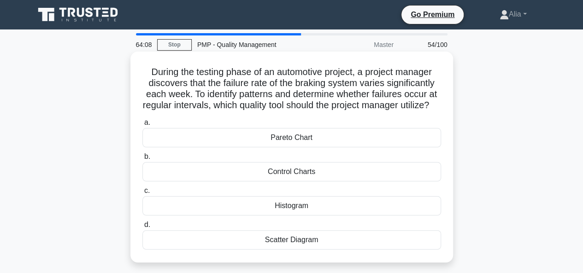
scroll to position [29, 0]
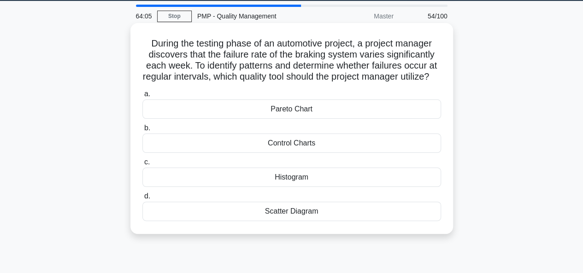
drag, startPoint x: 146, startPoint y: 43, endPoint x: 414, endPoint y: 233, distance: 328.3
click at [414, 230] on div "During the testing phase of an automotive project, a project manager discovers …" at bounding box center [291, 129] width 315 height 204
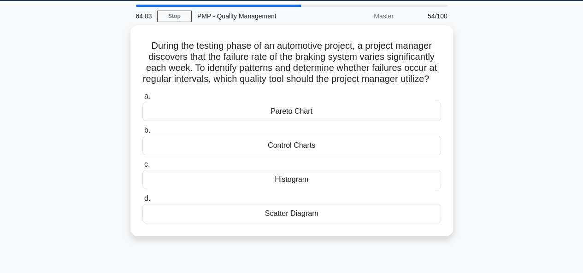
copy div "During the testing phase of an automotive project, a project manager discovers …"
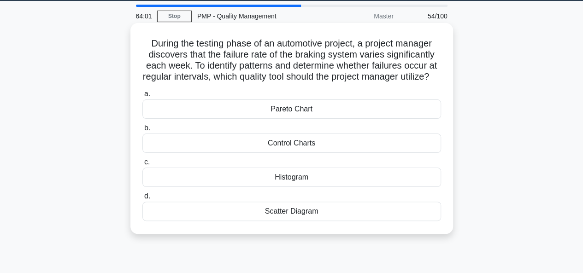
click at [290, 153] on div "Control Charts" at bounding box center [291, 143] width 298 height 19
click at [142, 131] on input "b. Control Charts" at bounding box center [142, 128] width 0 height 6
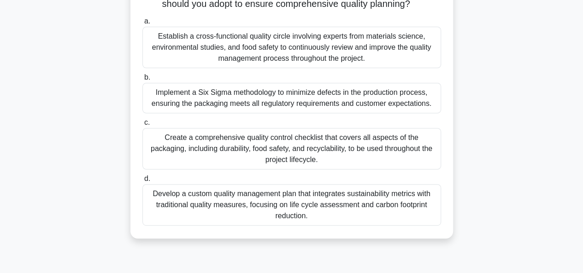
scroll to position [129, 0]
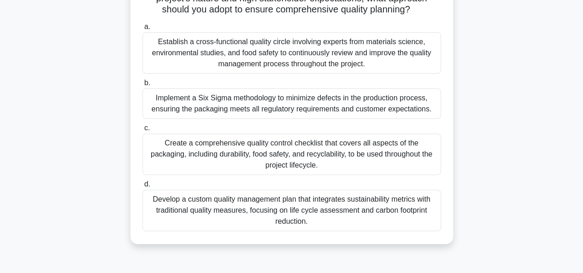
click at [220, 62] on div "Establish a cross-functional quality circle involving experts from materials sc…" at bounding box center [291, 52] width 298 height 41
click at [142, 30] on input "a. Establish a cross-functional quality circle involving experts from materials…" at bounding box center [142, 27] width 0 height 6
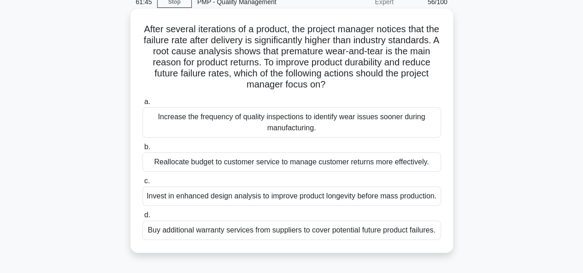
scroll to position [41, 0]
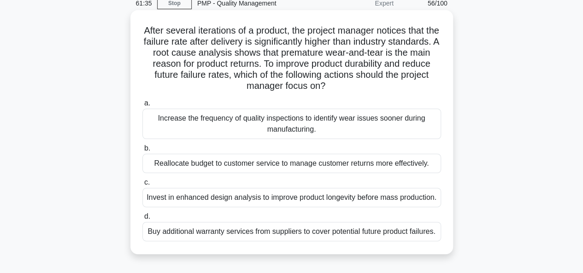
click at [240, 127] on div "Increase the frequency of quality inspections to identify wear issues sooner du…" at bounding box center [291, 124] width 298 height 30
click at [142, 106] on input "a. Increase the frequency of quality inspections to identify wear issues sooner…" at bounding box center [142, 103] width 0 height 6
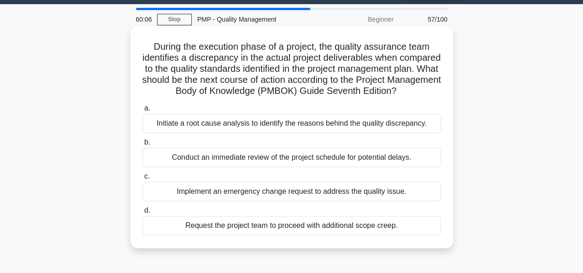
scroll to position [26, 0]
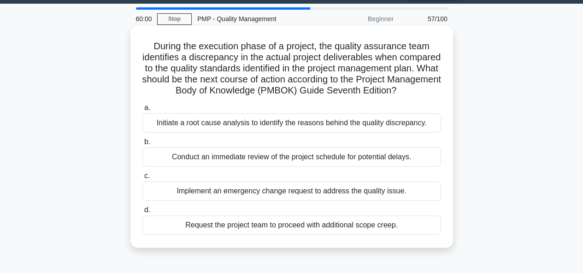
click at [280, 131] on div "Initiate a root cause analysis to identify the reasons behind the quality discr…" at bounding box center [291, 122] width 298 height 19
click at [142, 111] on input "a. Initiate a root cause analysis to identify the reasons behind the quality di…" at bounding box center [142, 108] width 0 height 6
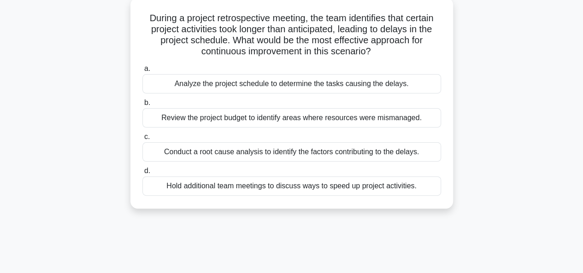
scroll to position [87, 0]
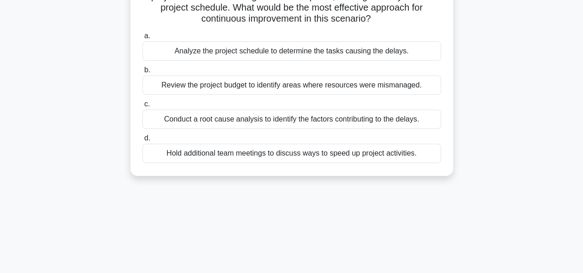
click at [261, 117] on div "Conduct a root cause analysis to identify the factors contributing to the delay…" at bounding box center [291, 119] width 298 height 19
click at [142, 107] on input "c. Conduct a root cause analysis to identify the factors contributing to the de…" at bounding box center [142, 104] width 0 height 6
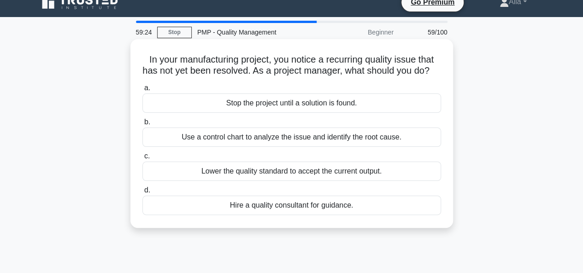
scroll to position [13, 0]
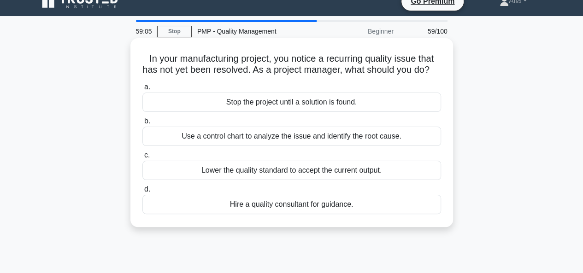
click at [241, 146] on div "Use a control chart to analyze the issue and identify the root cause." at bounding box center [291, 136] width 298 height 19
click at [142, 124] on input "b. Use a control chart to analyze the issue and identify the root cause." at bounding box center [142, 121] width 0 height 6
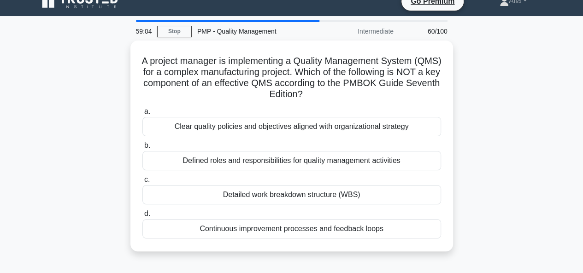
scroll to position [0, 0]
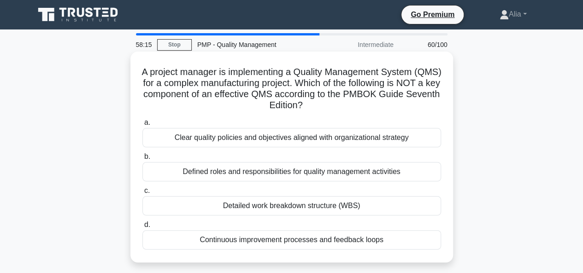
drag, startPoint x: 154, startPoint y: 71, endPoint x: 419, endPoint y: 249, distance: 318.6
click at [419, 249] on div "A project manager is implementing a Quality Management System (QMS) for a compl…" at bounding box center [291, 157] width 315 height 204
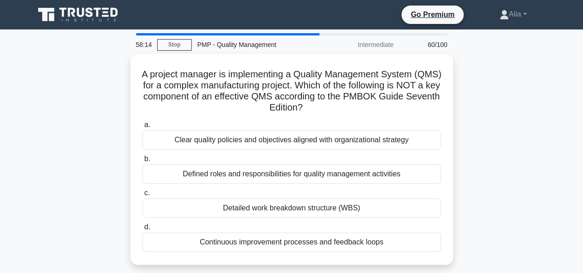
copy div "project manager is implementing a Quality Management System (QMS) for a complex…"
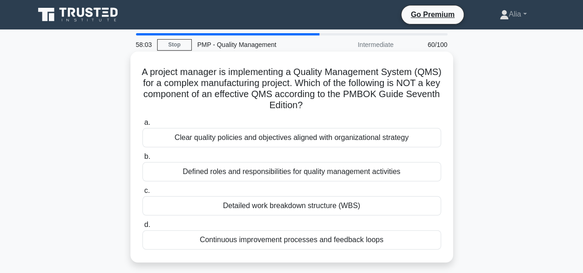
click at [301, 203] on div "Detailed work breakdown structure (WBS)" at bounding box center [291, 205] width 298 height 19
click at [142, 194] on input "c. Detailed work breakdown structure (WBS)" at bounding box center [142, 191] width 0 height 6
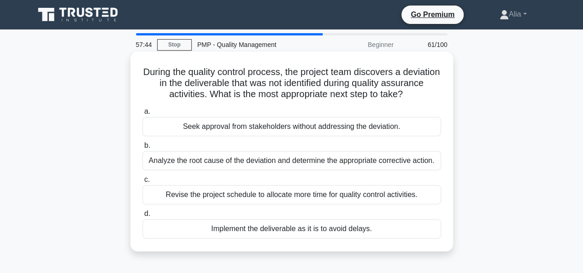
click at [274, 163] on div "Analyze the root cause of the deviation and determine the appropriate correctiv…" at bounding box center [291, 160] width 298 height 19
click at [142, 149] on input "b. Analyze the root cause of the deviation and determine the appropriate correc…" at bounding box center [142, 146] width 0 height 6
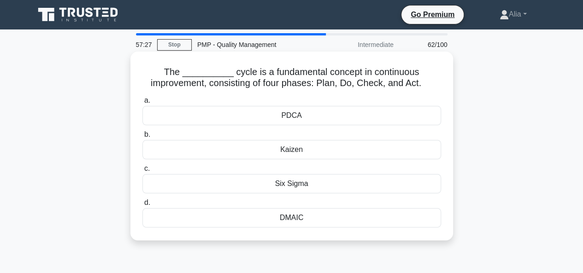
click at [294, 119] on div "PDCA" at bounding box center [291, 115] width 298 height 19
click at [142, 104] on input "a. PDCA" at bounding box center [142, 101] width 0 height 6
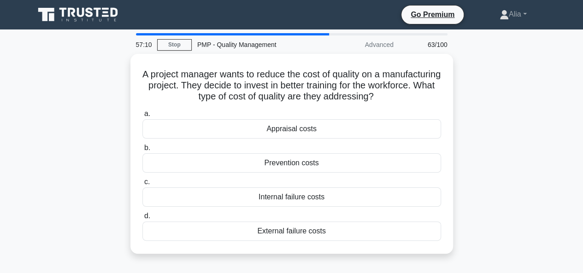
drag, startPoint x: 169, startPoint y: 70, endPoint x: 367, endPoint y: 265, distance: 276.8
click at [367, 265] on div "57:10 Stop PMP - Quality Management Advanced 63/100 A project manager wants to …" at bounding box center [291, 263] width 525 height 461
copy div "A project manager wants to reduce the cost of quality on a manufacturing projec…"
click at [472, 189] on div "A project manager wants to reduce the cost of quality on a manufacturing projec…" at bounding box center [291, 159] width 525 height 211
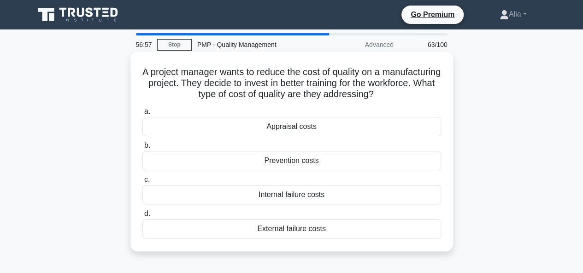
click at [304, 128] on div "Appraisal costs" at bounding box center [291, 126] width 298 height 19
click at [142, 115] on input "a. Appraisal costs" at bounding box center [142, 112] width 0 height 6
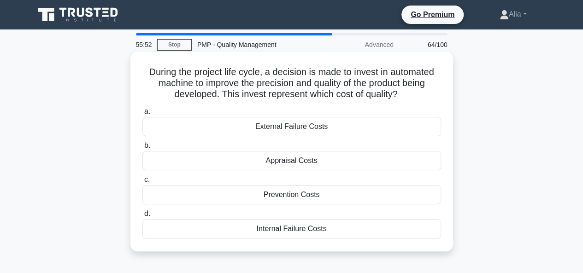
click at [290, 195] on div "Prevention Costs" at bounding box center [291, 194] width 298 height 19
click at [142, 183] on input "c. Prevention Costs" at bounding box center [142, 180] width 0 height 6
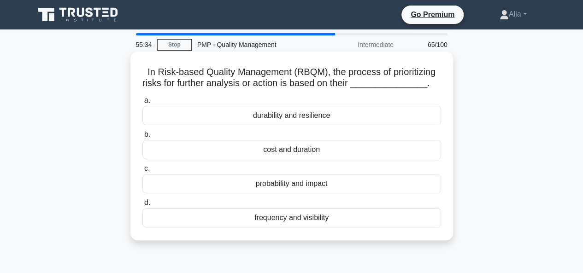
click at [265, 174] on label "c. probability and impact" at bounding box center [291, 178] width 298 height 30
click at [142, 172] on input "c. probability and impact" at bounding box center [142, 169] width 0 height 6
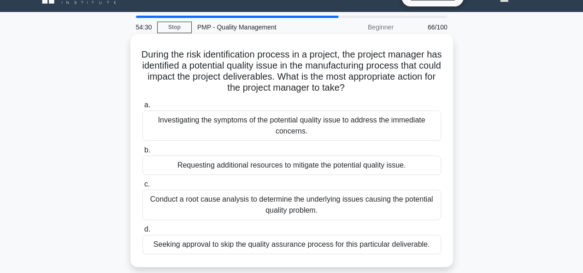
scroll to position [18, 0]
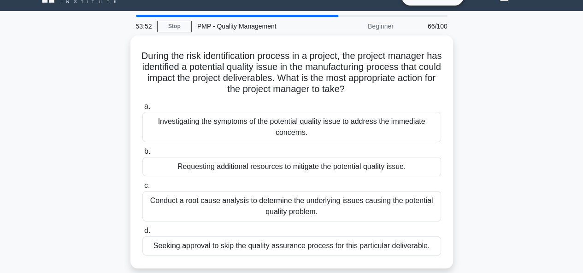
click at [473, 215] on div "During the risk identification process in a project, the project manager has id…" at bounding box center [291, 157] width 525 height 244
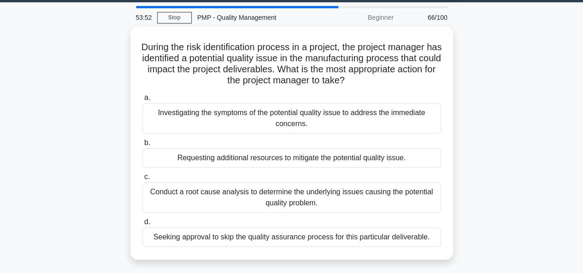
scroll to position [29, 0]
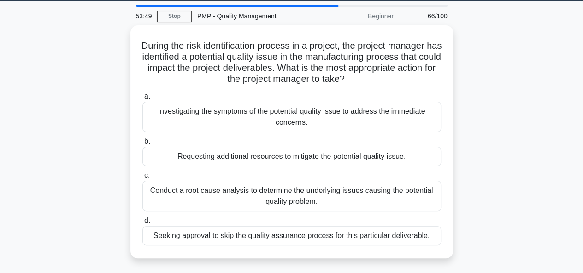
drag, startPoint x: 144, startPoint y: 44, endPoint x: 498, endPoint y: 234, distance: 401.6
click at [498, 234] on div "During the risk identification process in a project, the project manager has id…" at bounding box center [291, 147] width 525 height 244
copy div "During the risk identification process in a project, the project manager has id…"
click at [502, 204] on div "During the risk identification process in a project, the project manager has id…" at bounding box center [291, 147] width 525 height 244
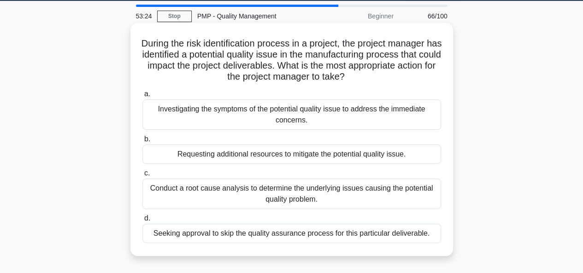
click at [199, 191] on div "Conduct a root cause analysis to determine the underlying issues causing the po…" at bounding box center [291, 194] width 298 height 30
click at [142, 176] on input "c. Conduct a root cause analysis to determine the underlying issues causing the…" at bounding box center [142, 173] width 0 height 6
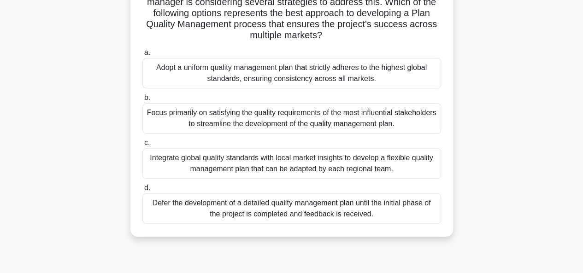
scroll to position [224, 0]
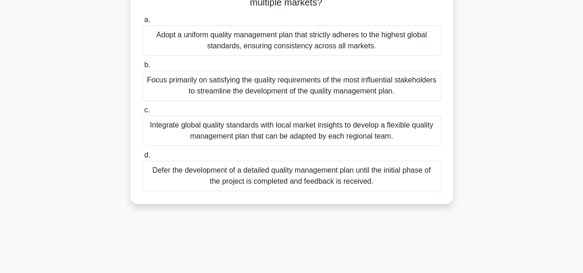
click at [256, 144] on div "Integrate global quality standards with local market insights to develop a flex…" at bounding box center [291, 131] width 298 height 30
click at [142, 113] on input "c. Integrate global quality standards with local market insights to develop a f…" at bounding box center [142, 110] width 0 height 6
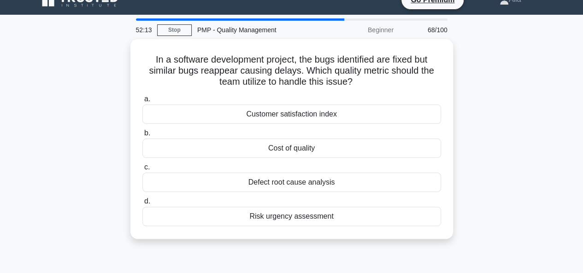
scroll to position [15, 0]
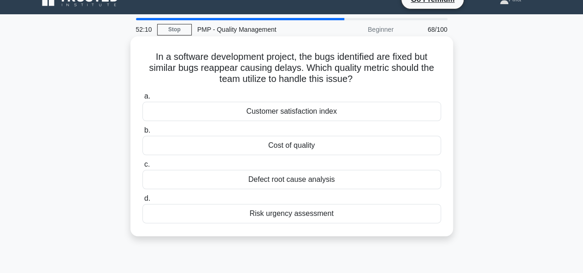
click at [282, 179] on div "Defect root cause analysis" at bounding box center [291, 179] width 298 height 19
click at [142, 168] on input "c. Defect root cause analysis" at bounding box center [142, 165] width 0 height 6
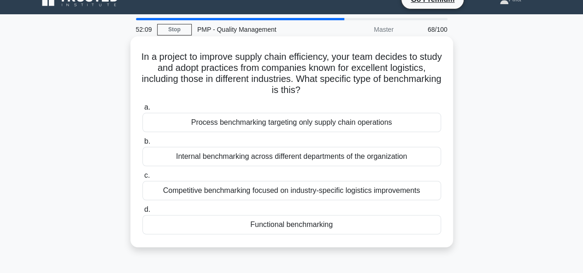
scroll to position [0, 0]
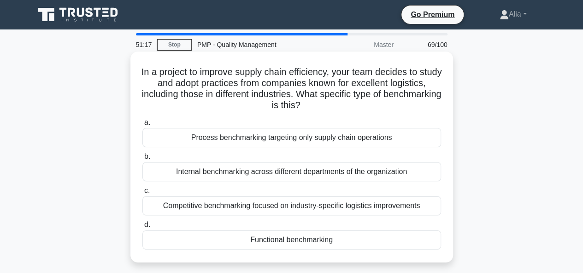
click at [285, 210] on div "Competitive benchmarking focused on industry-specific logistics improvements" at bounding box center [291, 205] width 298 height 19
click at [142, 194] on input "c. Competitive benchmarking focused on industry-specific logistics improvements" at bounding box center [142, 191] width 0 height 6
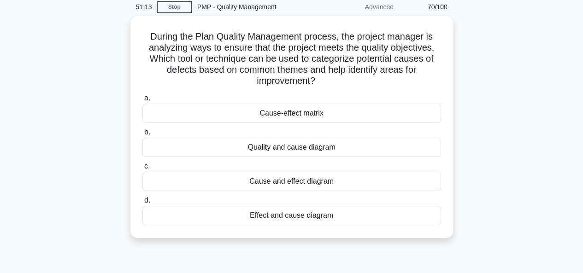
scroll to position [37, 0]
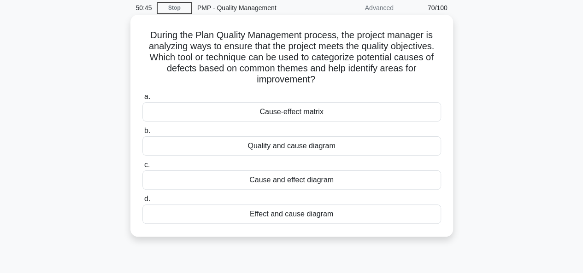
click at [276, 184] on div "Cause and effect diagram" at bounding box center [291, 179] width 298 height 19
click at [142, 168] on input "c. Cause and effect diagram" at bounding box center [142, 165] width 0 height 6
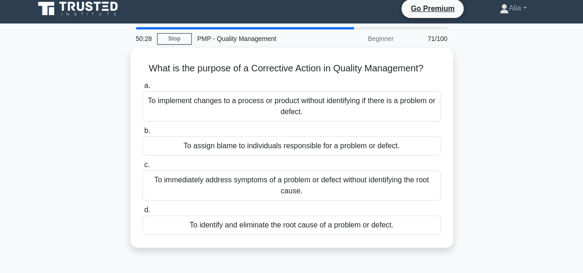
scroll to position [4, 0]
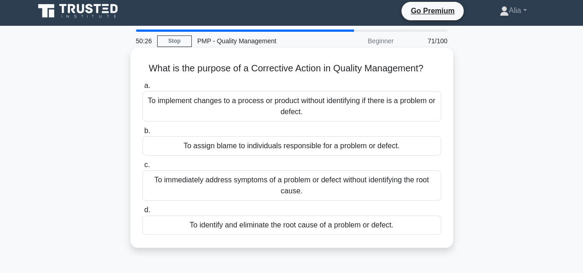
click at [290, 224] on div "To identify and eliminate the root cause of a problem or defect." at bounding box center [291, 225] width 298 height 19
click at [142, 213] on input "d. To identify and eliminate the root cause of a problem or defect." at bounding box center [142, 210] width 0 height 6
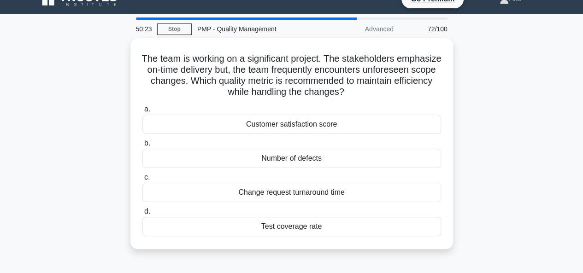
scroll to position [16, 0]
click at [477, 175] on div "The team is working on a significant project. The stakeholders emphasize on-tim…" at bounding box center [291, 149] width 525 height 222
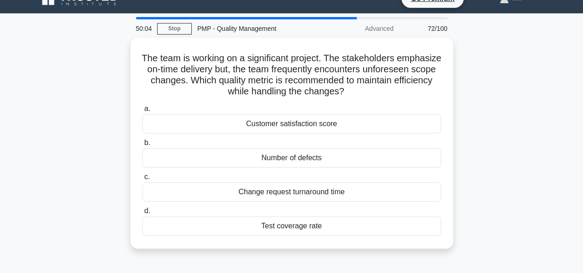
click at [477, 175] on div "The team is working on a significant project. The stakeholders emphasize on-tim…" at bounding box center [291, 149] width 525 height 222
click at [498, 167] on div "The team is working on a significant project. The stakeholders emphasize on-tim…" at bounding box center [291, 149] width 525 height 222
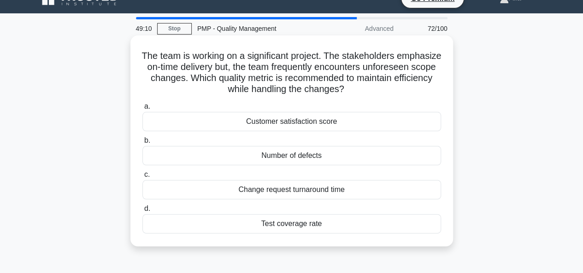
click at [287, 187] on div "Change request turnaround time" at bounding box center [291, 189] width 298 height 19
click at [142, 178] on input "c. Change request turnaround time" at bounding box center [142, 175] width 0 height 6
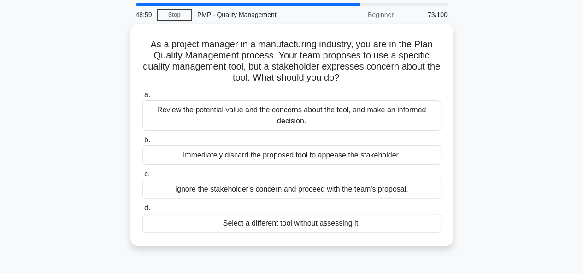
scroll to position [30, 0]
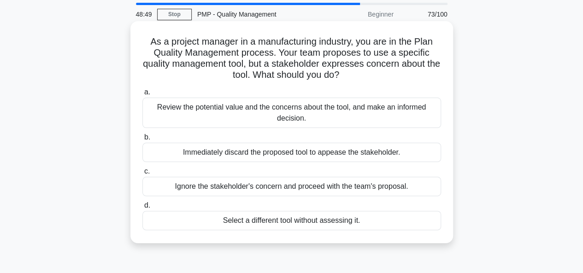
click at [287, 111] on div "Review the potential value and the concerns about the tool, and make an informe…" at bounding box center [291, 113] width 298 height 30
click at [142, 95] on input "a. Review the potential value and the concerns about the tool, and make an info…" at bounding box center [142, 92] width 0 height 6
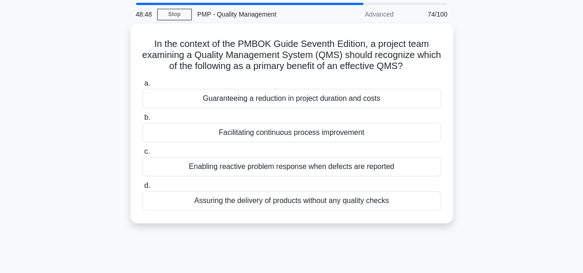
scroll to position [0, 0]
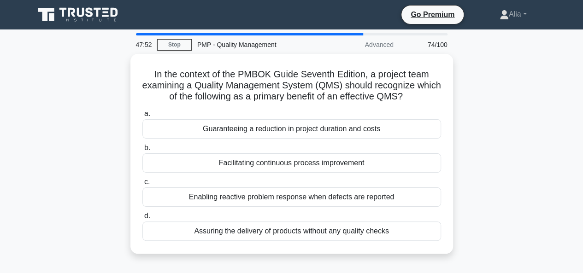
drag, startPoint x: 152, startPoint y: 71, endPoint x: 457, endPoint y: 243, distance: 349.6
click at [457, 243] on div "In the context of the PMBOK Guide Seventh Edition, a project team examining a Q…" at bounding box center [291, 159] width 525 height 211
copy div "n the context of the PMBOK Guide Seventh Edition, a project team examining a Qu…"
click at [511, 198] on div "In the context of the PMBOK Guide Seventh Edition, a project team examining a Q…" at bounding box center [291, 159] width 525 height 211
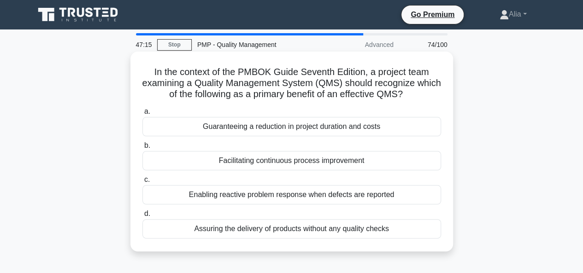
click at [269, 163] on div "Facilitating continuous process improvement" at bounding box center [291, 160] width 298 height 19
click at [142, 149] on input "b. Facilitating continuous process improvement" at bounding box center [142, 146] width 0 height 6
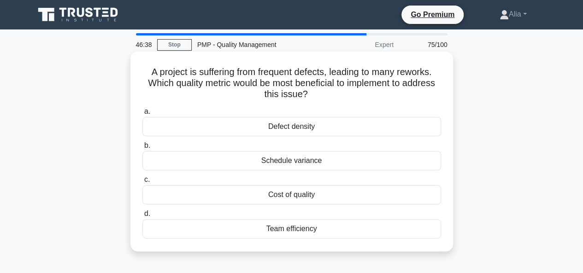
click at [254, 125] on div "Defect density" at bounding box center [291, 126] width 298 height 19
click at [142, 115] on input "a. Defect density" at bounding box center [142, 112] width 0 height 6
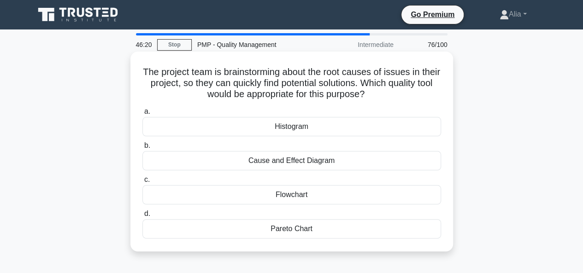
click at [259, 161] on div "Cause and Effect Diagram" at bounding box center [291, 160] width 298 height 19
click at [142, 149] on input "b. Cause and Effect Diagram" at bounding box center [142, 146] width 0 height 6
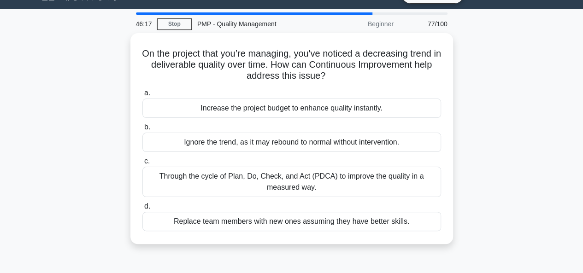
scroll to position [22, 0]
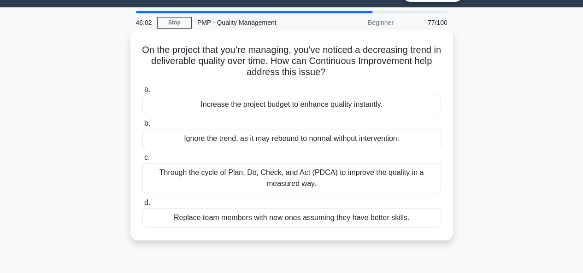
click at [332, 184] on div "Through the cycle of Plan, Do, Check, and Act (PDCA) to improve the quality in …" at bounding box center [291, 178] width 298 height 30
click at [142, 161] on input "c. Through the cycle of Plan, Do, Check, and Act (PDCA) to improve the quality …" at bounding box center [142, 158] width 0 height 6
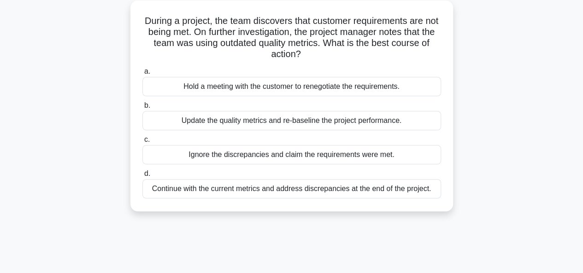
scroll to position [54, 0]
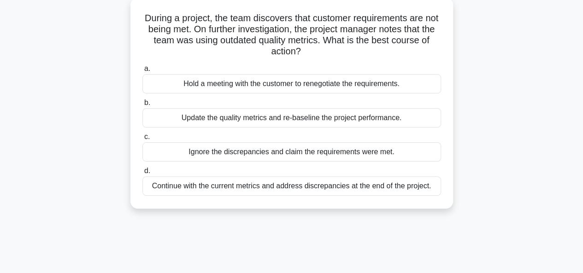
click at [240, 118] on div "Update the quality metrics and re-baseline the project performance." at bounding box center [291, 117] width 298 height 19
click at [142, 106] on input "b. Update the quality metrics and re-baseline the project performance." at bounding box center [142, 103] width 0 height 6
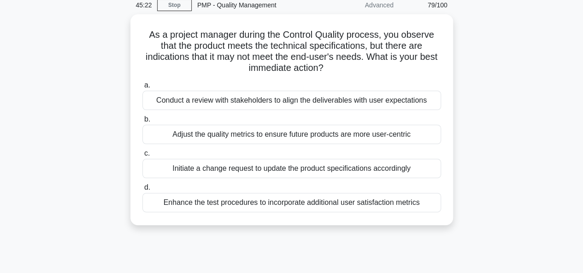
scroll to position [32, 0]
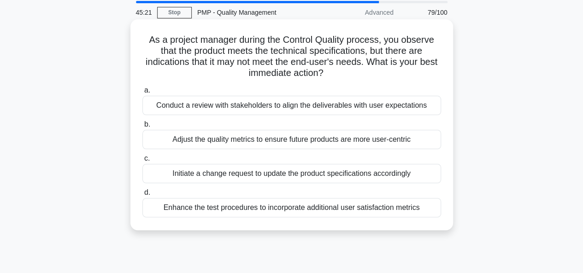
click at [238, 108] on div "Conduct a review with stakeholders to align the deliverables with user expectat…" at bounding box center [291, 105] width 298 height 19
click at [142, 93] on input "a. Conduct a review with stakeholders to align the deliverables with user expec…" at bounding box center [142, 91] width 0 height 6
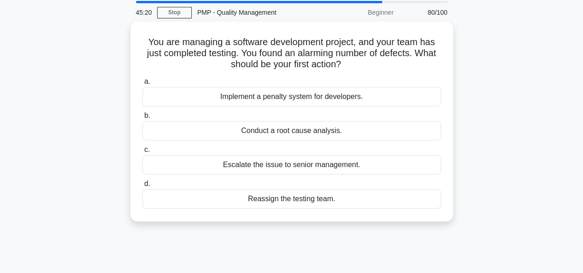
scroll to position [0, 0]
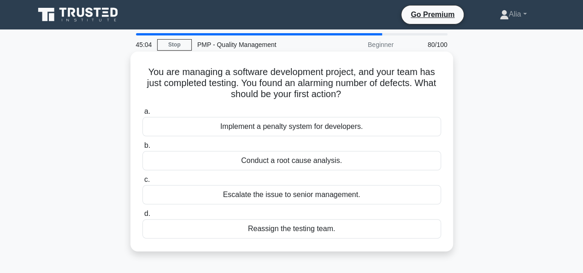
click at [263, 158] on div "Conduct a root cause analysis." at bounding box center [291, 160] width 298 height 19
click at [142, 149] on input "b. Conduct a root cause analysis." at bounding box center [142, 146] width 0 height 6
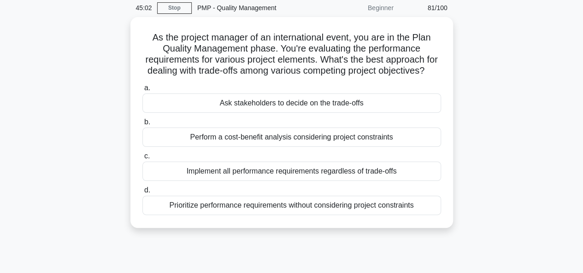
scroll to position [38, 0]
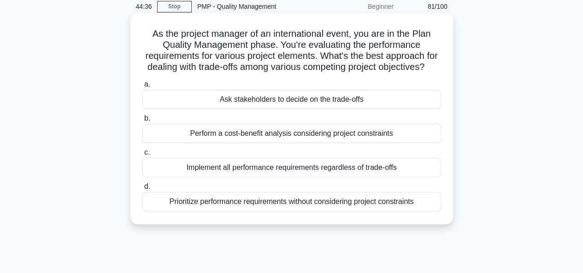
click at [284, 143] on div "Perform a cost-benefit analysis considering project constraints" at bounding box center [291, 133] width 298 height 19
click at [142, 122] on input "b. Perform a cost-benefit analysis considering project constraints" at bounding box center [142, 119] width 0 height 6
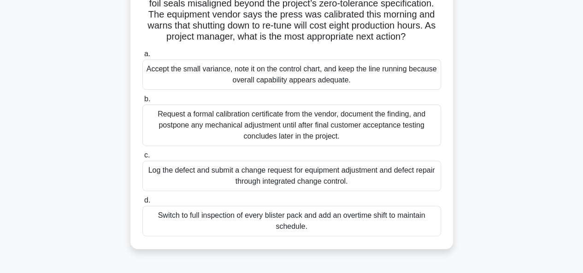
scroll to position [97, 0]
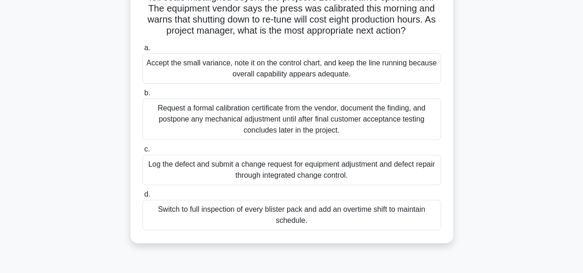
click at [252, 185] on div "Log the defect and submit a change request for equipment adjustment and defect …" at bounding box center [291, 170] width 298 height 30
click at [142, 152] on input "c. Log the defect and submit a change request for equipment adjustment and defe…" at bounding box center [142, 149] width 0 height 6
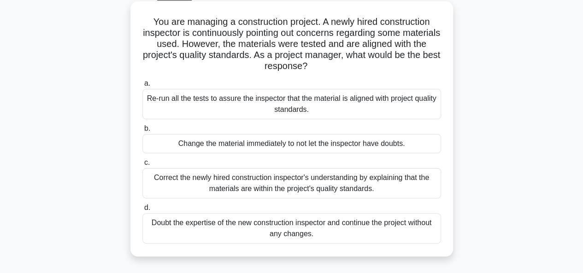
scroll to position [50, 0]
drag, startPoint x: 148, startPoint y: 21, endPoint x: 381, endPoint y: 232, distance: 314.3
click at [381, 232] on div "You are managing a construction project. A newly hired construction inspector i…" at bounding box center [291, 130] width 315 height 248
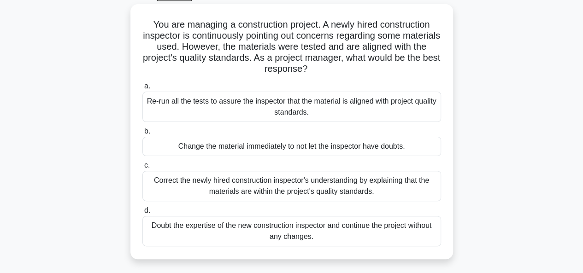
copy div "You are managing a construction project. A newly hired construction inspector i…"
click at [488, 135] on div "You are managing a construction project. A newly hired construction inspector i…" at bounding box center [291, 137] width 525 height 266
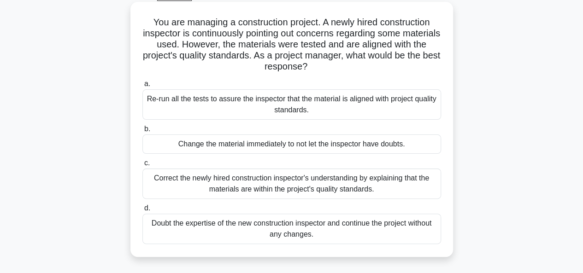
click at [321, 185] on div "Correct the newly hired construction inspector's understanding by explaining th…" at bounding box center [291, 184] width 298 height 30
click at [142, 166] on input "c. Correct the newly hired construction inspector's understanding by explaining…" at bounding box center [142, 163] width 0 height 6
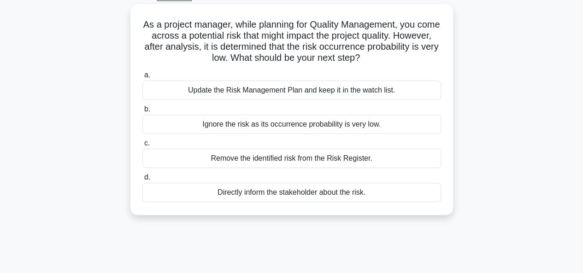
scroll to position [0, 0]
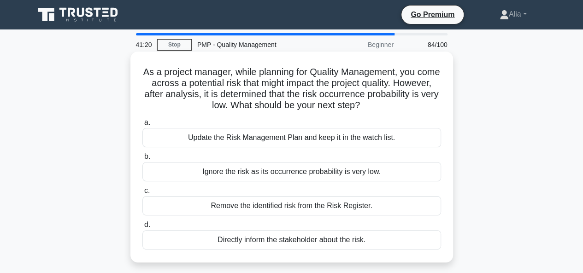
drag, startPoint x: 151, startPoint y: 72, endPoint x: 390, endPoint y: 237, distance: 290.3
click at [390, 237] on div "As a project manager, while planning for Quality Management, you come across a …" at bounding box center [291, 157] width 315 height 204
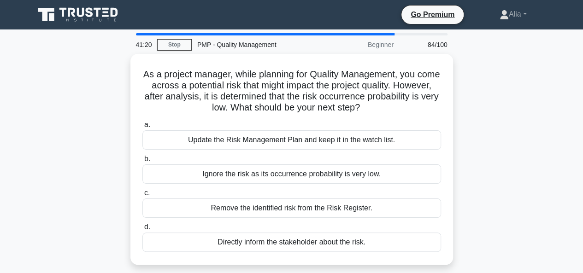
click at [531, 255] on div "As a project manager, while planning for Quality Management, you come across a …" at bounding box center [291, 165] width 525 height 222
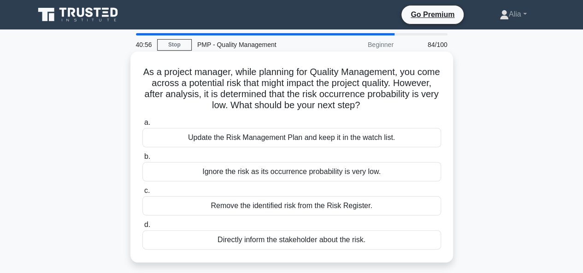
drag, startPoint x: 152, startPoint y: 72, endPoint x: 426, endPoint y: 244, distance: 323.2
click at [426, 244] on div "As a project manager, while planning for Quality Management, you come across a …" at bounding box center [291, 157] width 315 height 204
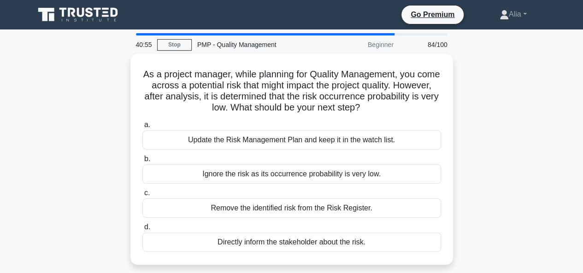
copy div "As a project manager, while planning for Quality Management, you come across a …"
click at [504, 176] on div "As a project manager, while planning for Quality Management, you come across a …" at bounding box center [291, 165] width 525 height 222
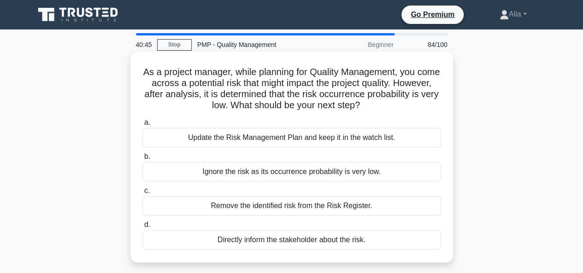
click at [328, 141] on div "Update the Risk Management Plan and keep it in the watch list." at bounding box center [291, 137] width 298 height 19
click at [142, 126] on input "a. Update the Risk Management Plan and keep it in the watch list." at bounding box center [142, 123] width 0 height 6
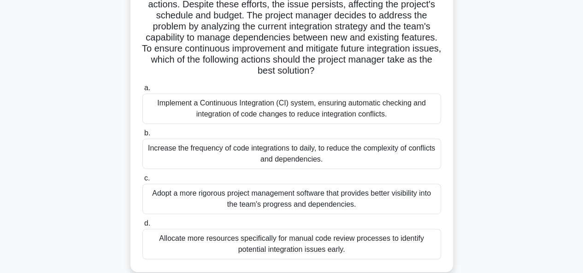
scroll to position [141, 0]
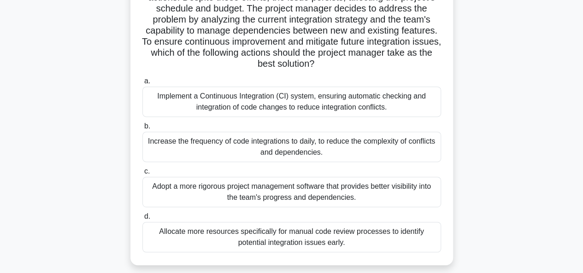
click at [261, 109] on div "Implement a Continuous Integration (CI) system, ensuring automatic checking and…" at bounding box center [291, 102] width 298 height 30
click at [142, 84] on input "a. Implement a Continuous Integration (CI) system, ensuring automatic checking …" at bounding box center [142, 81] width 0 height 6
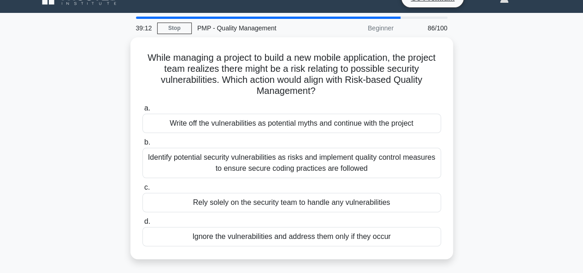
scroll to position [17, 0]
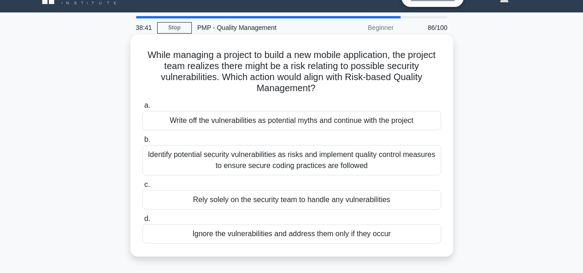
click at [277, 158] on div "Identify potential security vulnerabilities as risks and implement quality cont…" at bounding box center [291, 160] width 298 height 30
click at [142, 143] on input "b. Identify potential security vulnerabilities as risks and implement quality c…" at bounding box center [142, 140] width 0 height 6
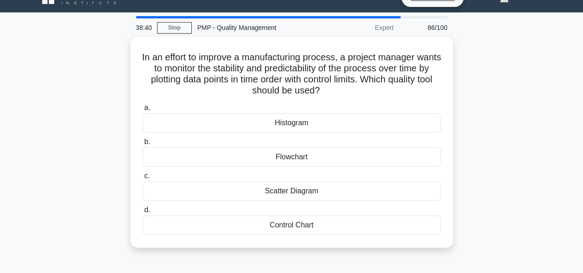
scroll to position [0, 0]
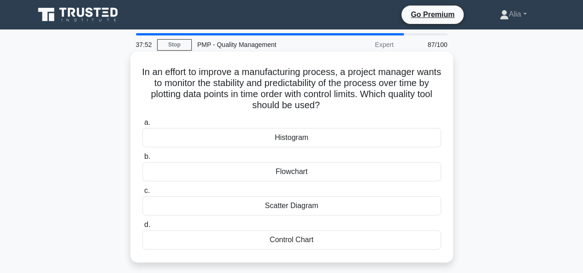
drag, startPoint x: 150, startPoint y: 71, endPoint x: 402, endPoint y: 257, distance: 312.6
click at [402, 257] on div "In an effort to improve a manufacturing process, a project manager wants to mon…" at bounding box center [291, 157] width 315 height 204
click at [295, 206] on div "Scatter Diagram" at bounding box center [291, 205] width 298 height 19
click at [142, 194] on input "c. Scatter Diagram" at bounding box center [142, 191] width 0 height 6
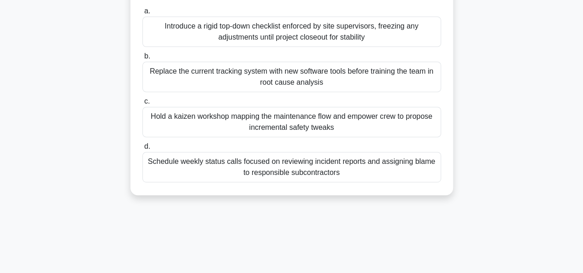
scroll to position [95, 0]
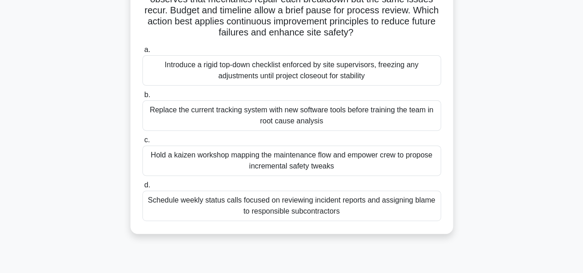
click at [216, 161] on div "Hold a kaizen workshop mapping the maintenance flow and empower crew to propose…" at bounding box center [291, 161] width 298 height 30
click at [142, 143] on input "c. Hold a kaizen workshop mapping the maintenance flow and empower crew to prop…" at bounding box center [142, 140] width 0 height 6
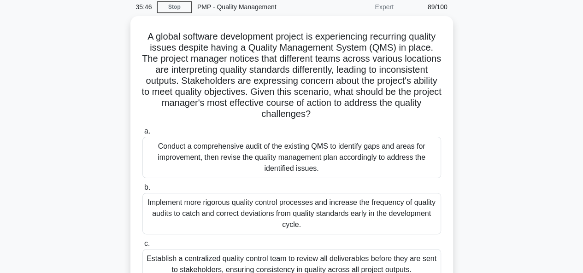
scroll to position [38, 0]
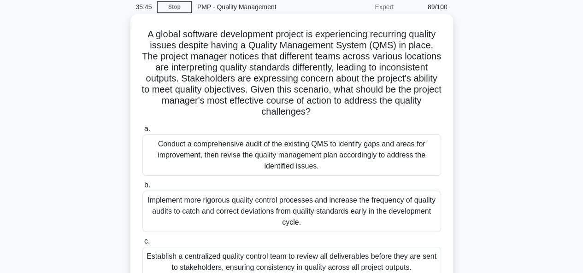
click at [274, 157] on div "Conduct a comprehensive audit of the existing QMS to identify gaps and areas fo…" at bounding box center [291, 154] width 298 height 41
click at [142, 132] on input "a. Conduct a comprehensive audit of the existing QMS to identify gaps and areas…" at bounding box center [142, 129] width 0 height 6
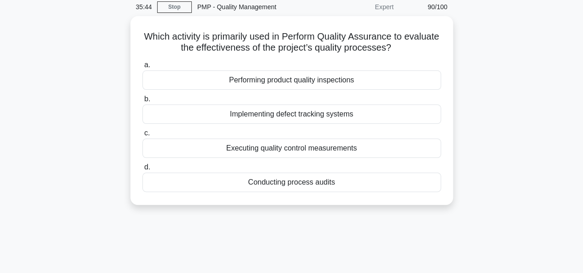
scroll to position [0, 0]
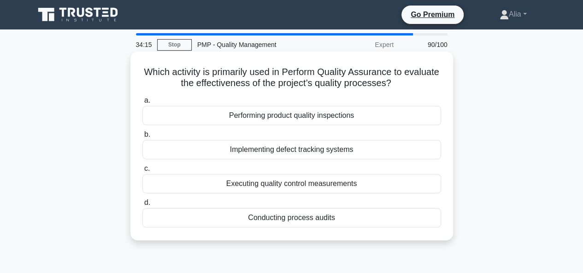
drag, startPoint x: 160, startPoint y: 71, endPoint x: 420, endPoint y: 222, distance: 300.0
click at [420, 222] on div "Which activity is primarily used in Perform Quality Assurance to evaluate the e…" at bounding box center [291, 145] width 315 height 181
click at [314, 217] on div "Conducting process audits" at bounding box center [291, 217] width 298 height 19
click at [142, 206] on input "d. Conducting process audits" at bounding box center [142, 203] width 0 height 6
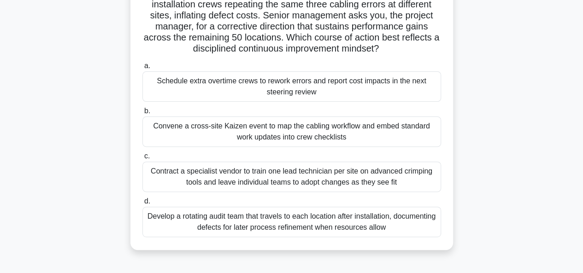
scroll to position [98, 0]
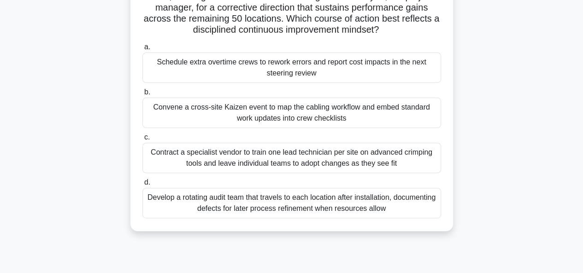
click at [262, 123] on div "Convene a cross-site Kaizen event to map the cabling workflow and embed standar…" at bounding box center [291, 113] width 298 height 30
click at [142, 95] on input "b. Convene a cross-site Kaizen event to map the cabling workflow and embed stan…" at bounding box center [142, 92] width 0 height 6
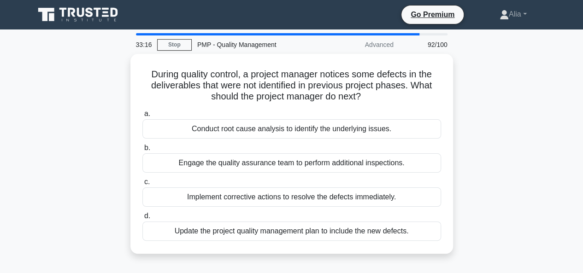
scroll to position [1, 0]
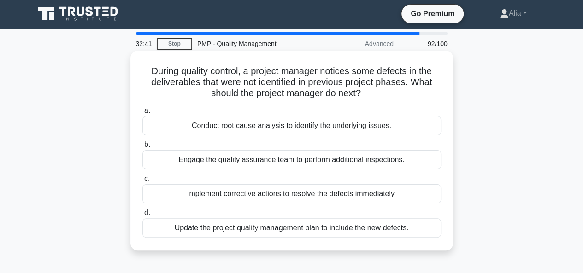
click at [270, 124] on div "Conduct root cause analysis to identify the underlying issues." at bounding box center [291, 125] width 298 height 19
click at [142, 114] on input "a. Conduct root cause analysis to identify the underlying issues." at bounding box center [142, 111] width 0 height 6
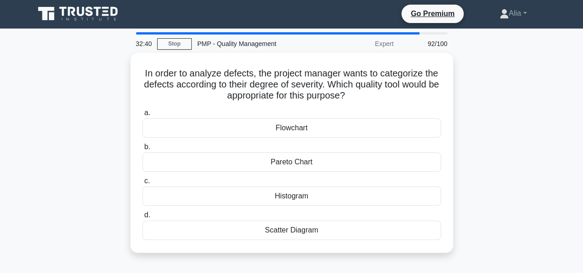
scroll to position [0, 0]
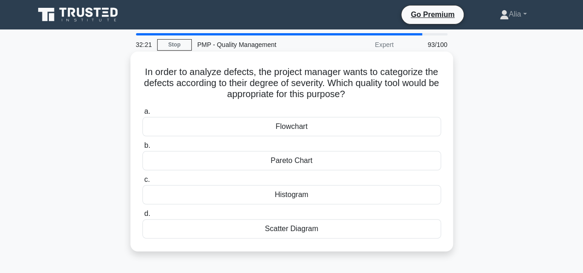
click at [324, 198] on div "Histogram" at bounding box center [291, 194] width 298 height 19
click at [142, 183] on input "c. Histogram" at bounding box center [142, 180] width 0 height 6
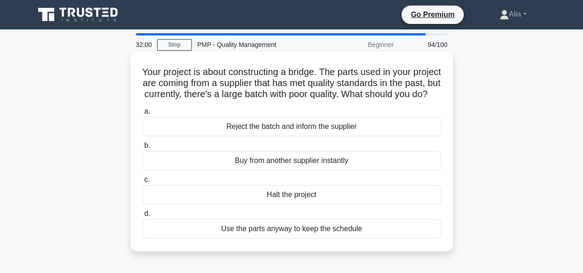
click at [280, 136] on div "Reject the batch and inform the supplier" at bounding box center [291, 126] width 298 height 19
click at [142, 115] on input "a. Reject the batch and inform the supplier" at bounding box center [142, 112] width 0 height 6
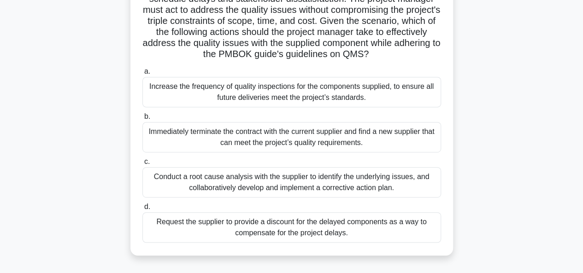
scroll to position [167, 0]
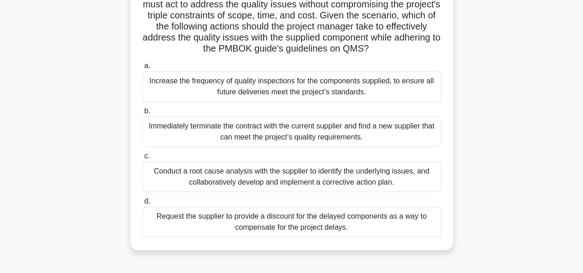
click at [289, 192] on div "Conduct a root cause analysis with the supplier to identify the underlying issu…" at bounding box center [291, 177] width 298 height 30
click at [142, 159] on input "c. Conduct a root cause analysis with the supplier to identify the underlying i…" at bounding box center [142, 156] width 0 height 6
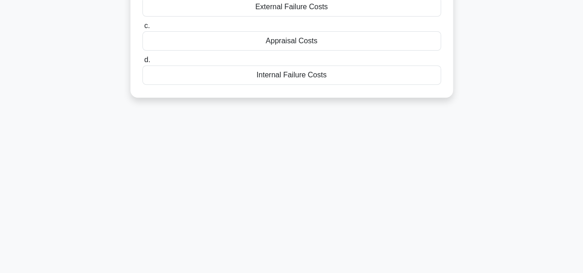
scroll to position [0, 0]
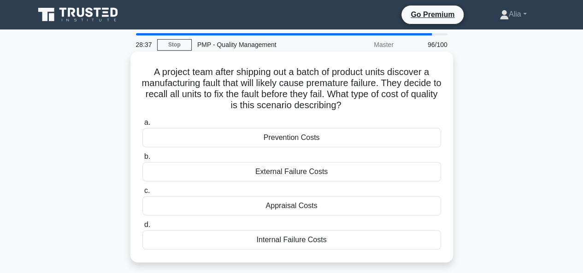
click at [311, 237] on div "Internal Failure Costs" at bounding box center [291, 239] width 298 height 19
click at [142, 228] on input "d. Internal Failure Costs" at bounding box center [142, 225] width 0 height 6
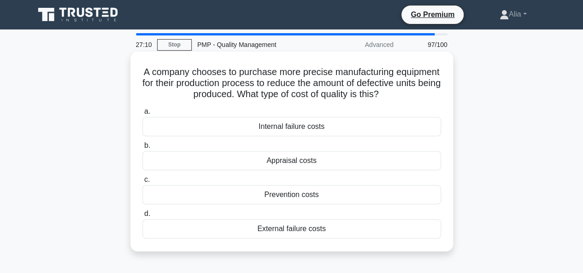
click at [303, 162] on div "Appraisal costs" at bounding box center [291, 160] width 298 height 19
click at [142, 149] on input "b. Appraisal costs" at bounding box center [142, 146] width 0 height 6
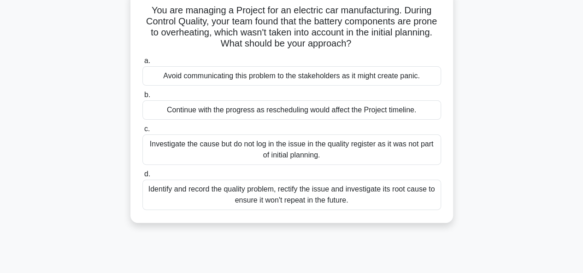
scroll to position [65, 0]
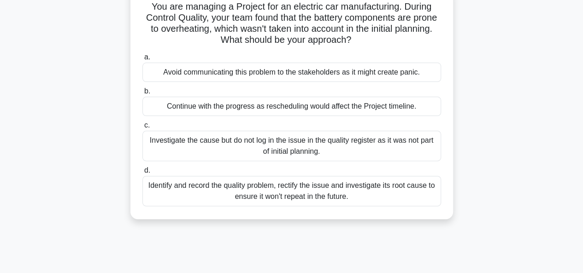
click at [273, 193] on div "Identify and record the quality problem, rectify the issue and investigate its …" at bounding box center [291, 191] width 298 height 30
click at [142, 174] on input "d. Identify and record the quality problem, rectify the issue and investigate i…" at bounding box center [142, 171] width 0 height 6
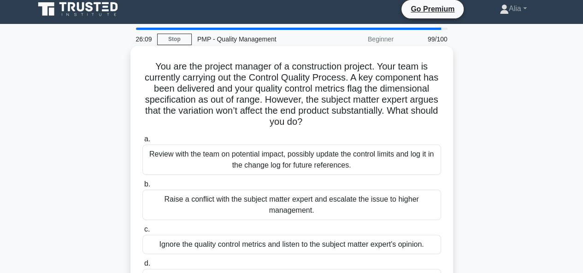
scroll to position [0, 0]
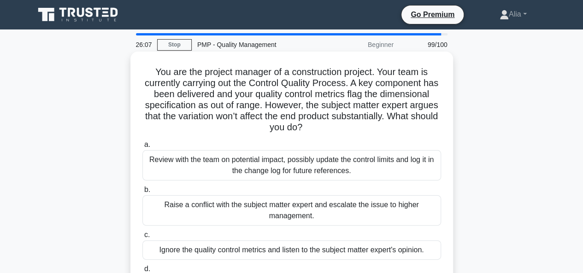
click at [255, 172] on div "Review with the team on potential impact, possibly update the control limits an…" at bounding box center [291, 165] width 298 height 30
click at [142, 148] on input "a. Review with the team on potential impact, possibly update the control limits…" at bounding box center [142, 145] width 0 height 6
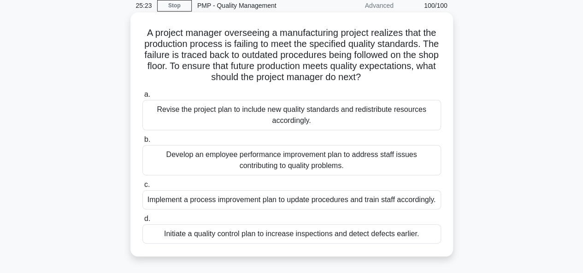
scroll to position [37, 0]
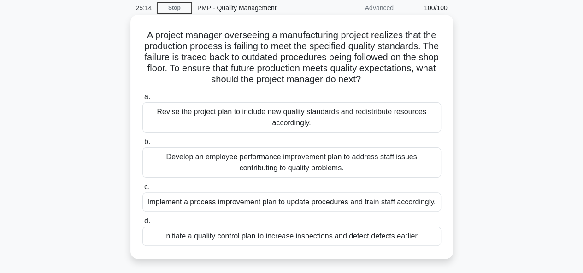
click at [299, 208] on div "Implement a process improvement plan to update procedures and train staff accor…" at bounding box center [291, 202] width 298 height 19
click at [142, 190] on input "c. Implement a process improvement plan to update procedures and train staff ac…" at bounding box center [142, 187] width 0 height 6
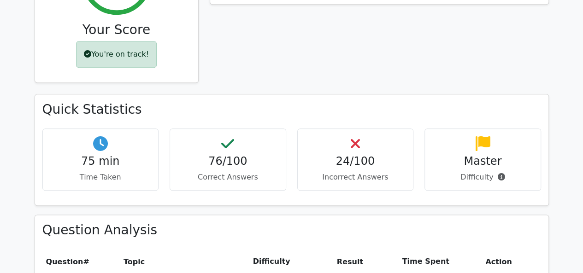
scroll to position [438, 0]
